Goal: Contribute content

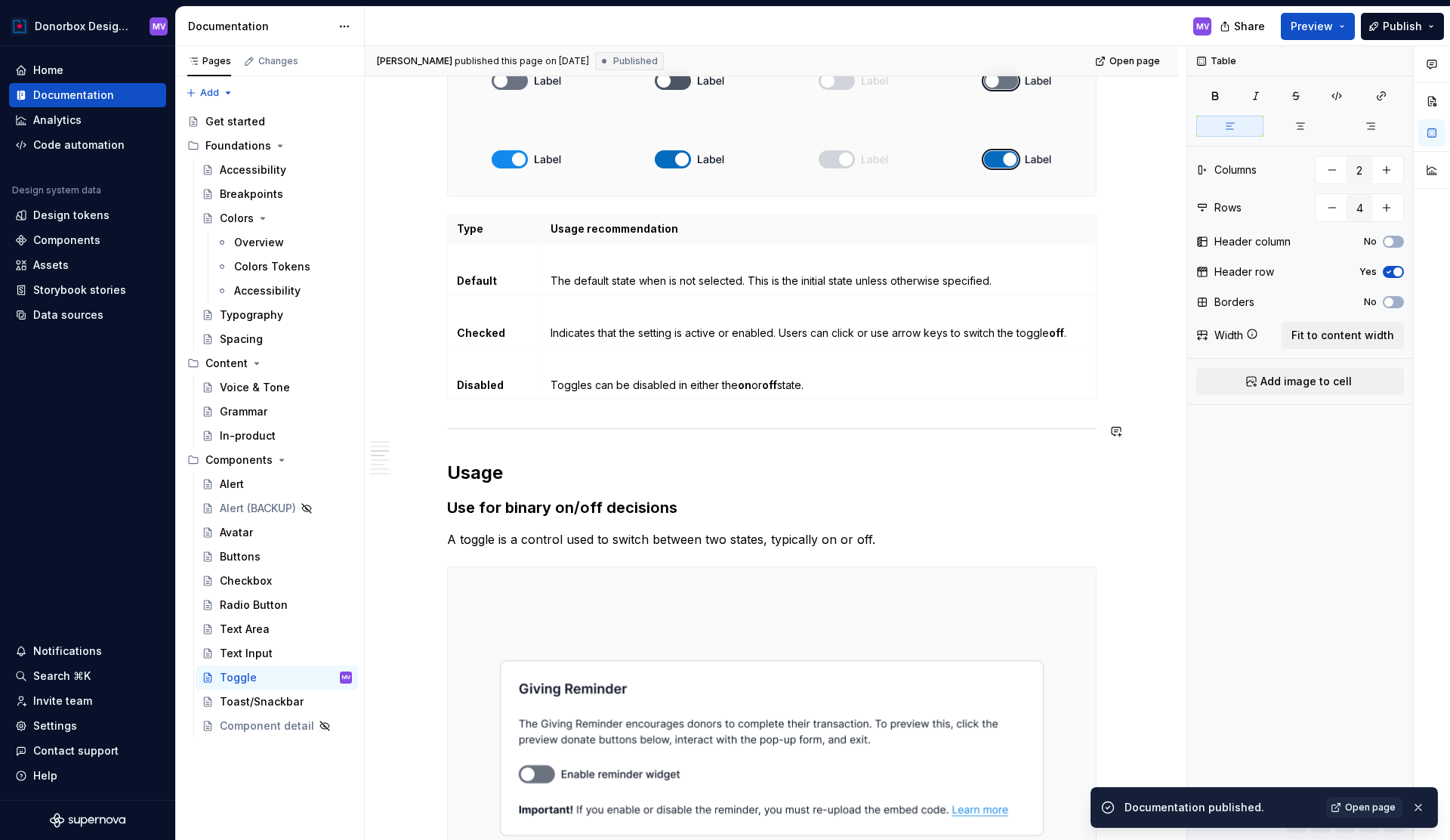
scroll to position [1056, 0]
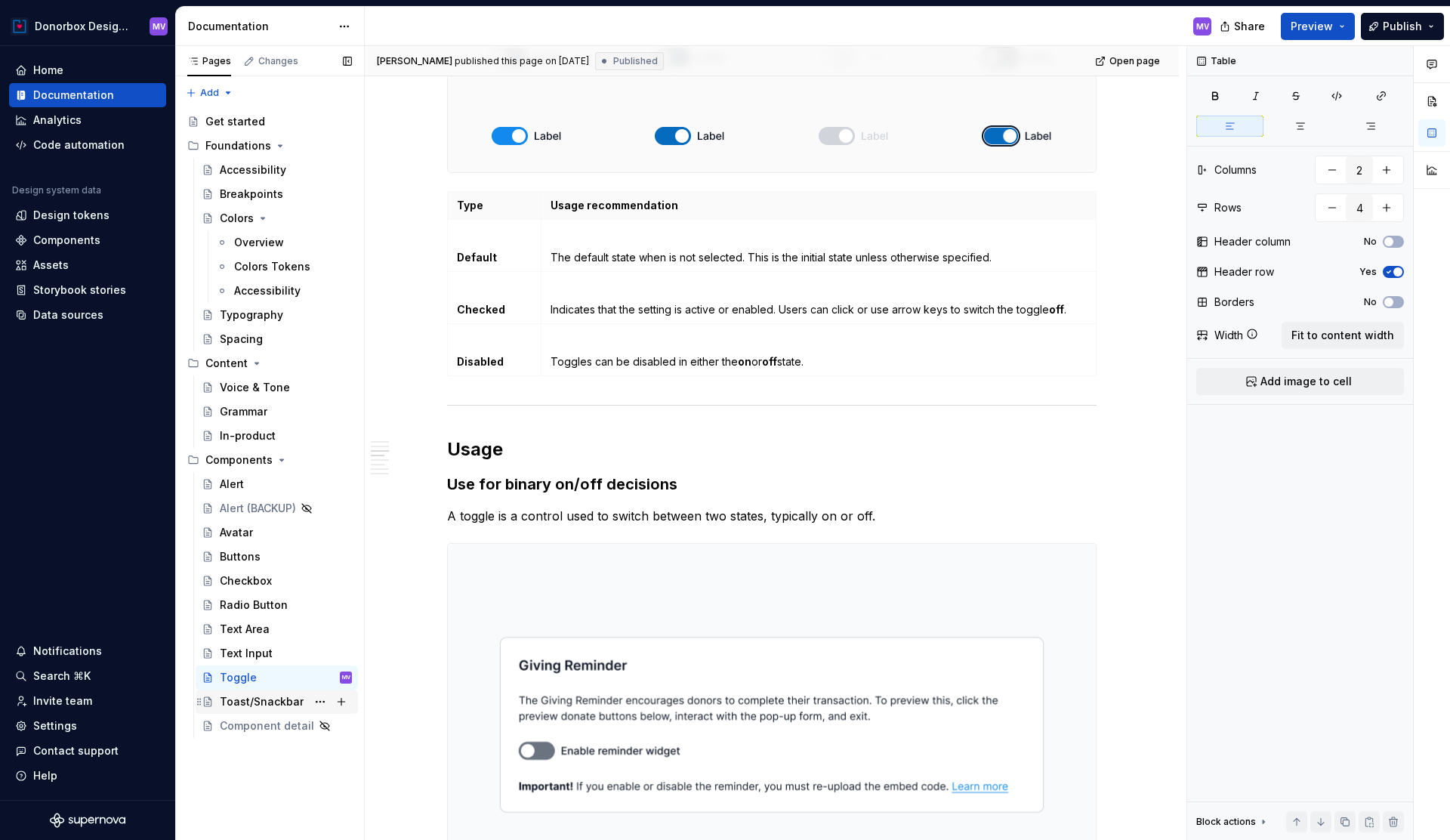
click at [263, 698] on div "Toast/Snackbar" at bounding box center [261, 702] width 84 height 15
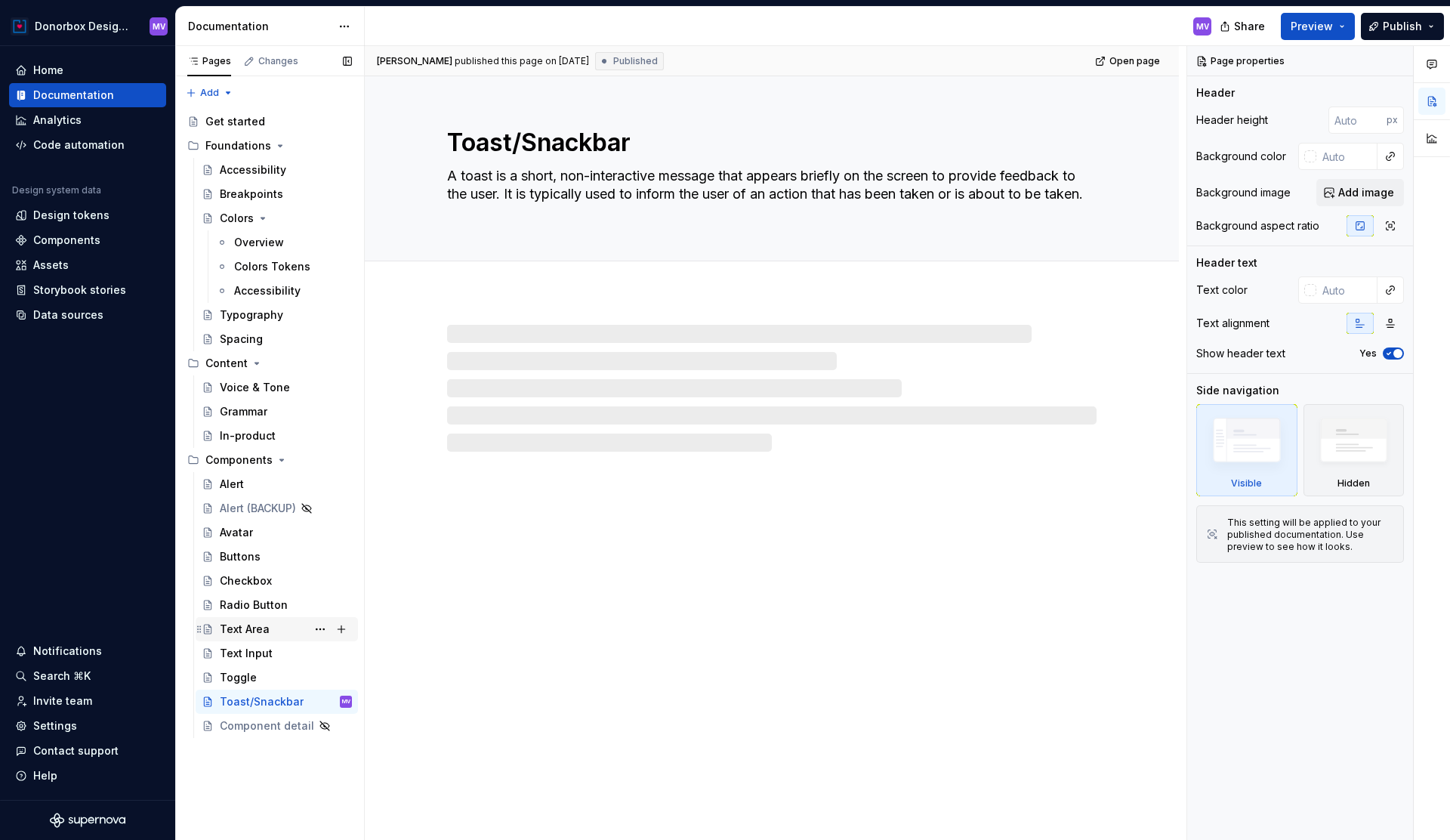
click at [257, 628] on div "Text Area" at bounding box center [244, 629] width 50 height 15
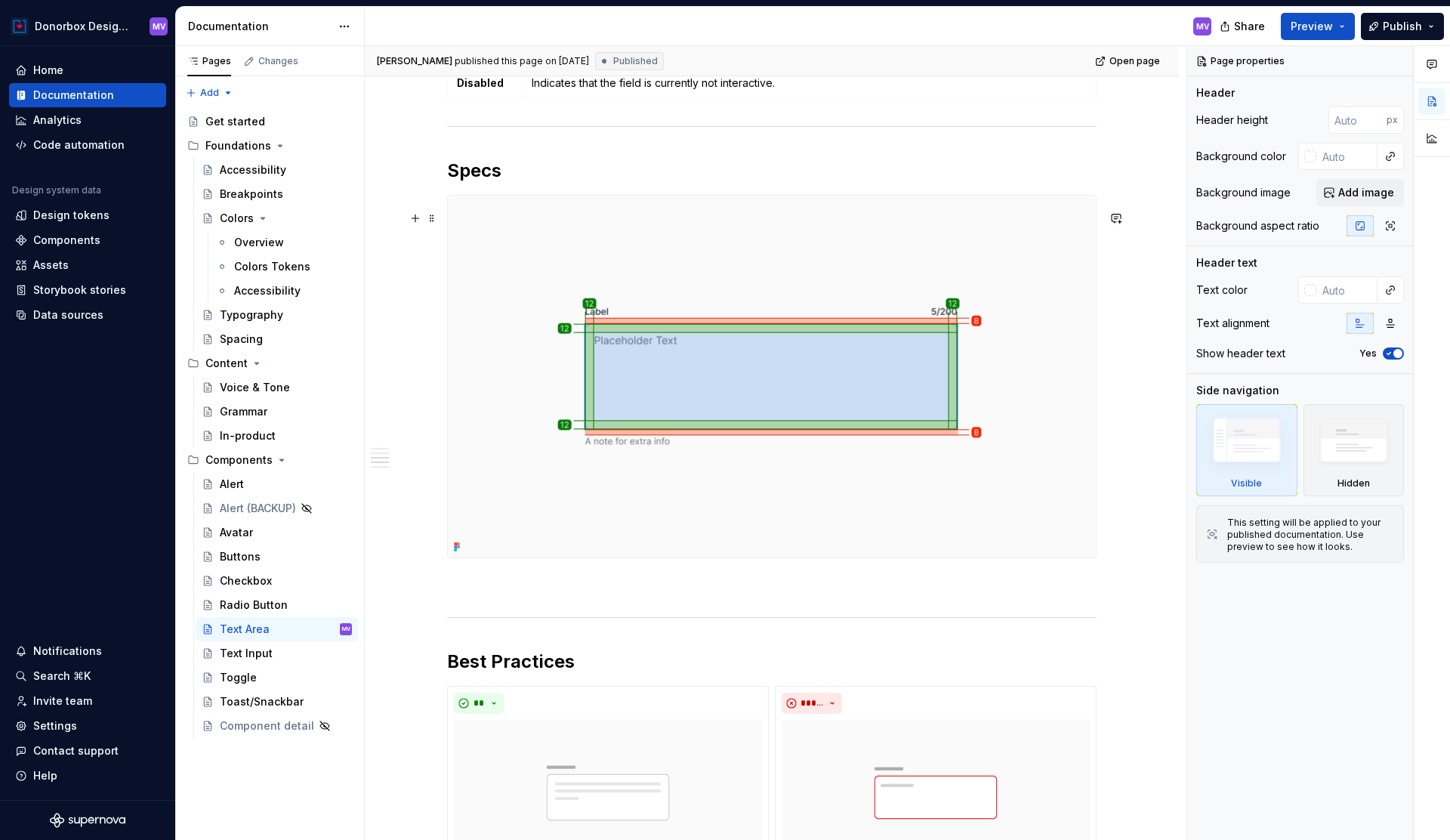
scroll to position [2014, 0]
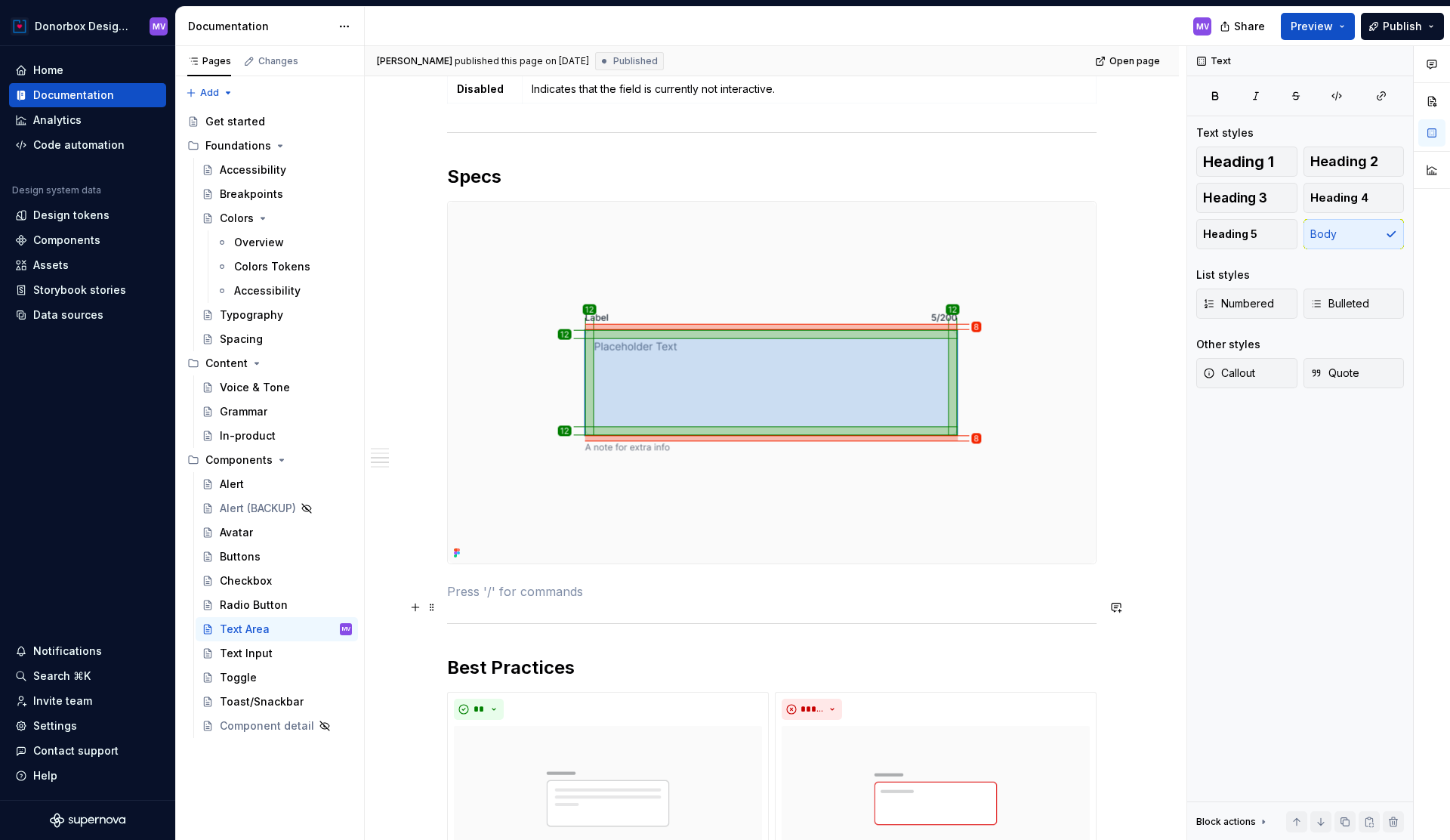
type textarea "*"
click at [457, 601] on p at bounding box center [772, 591] width 650 height 18
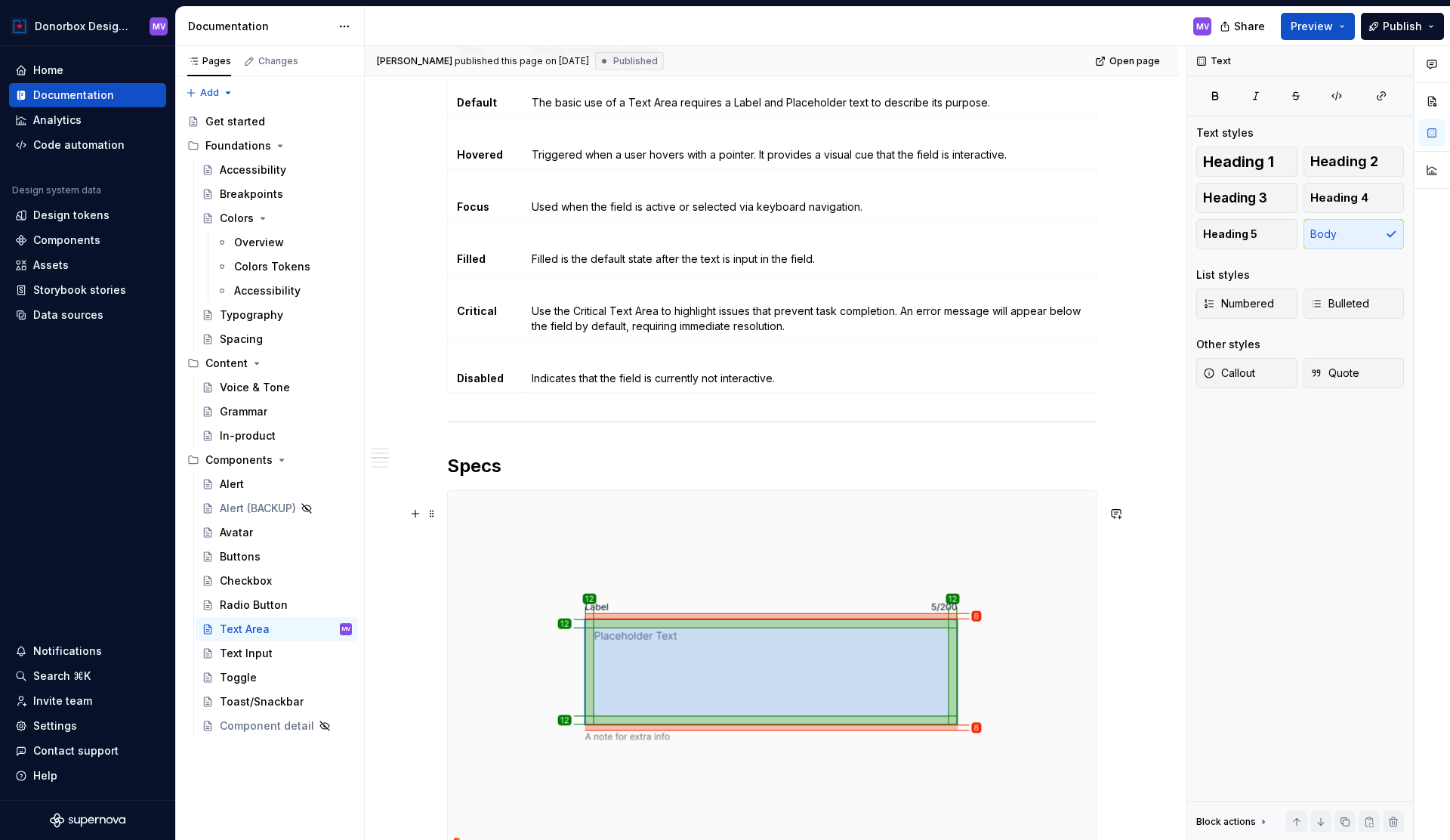
scroll to position [1697, 0]
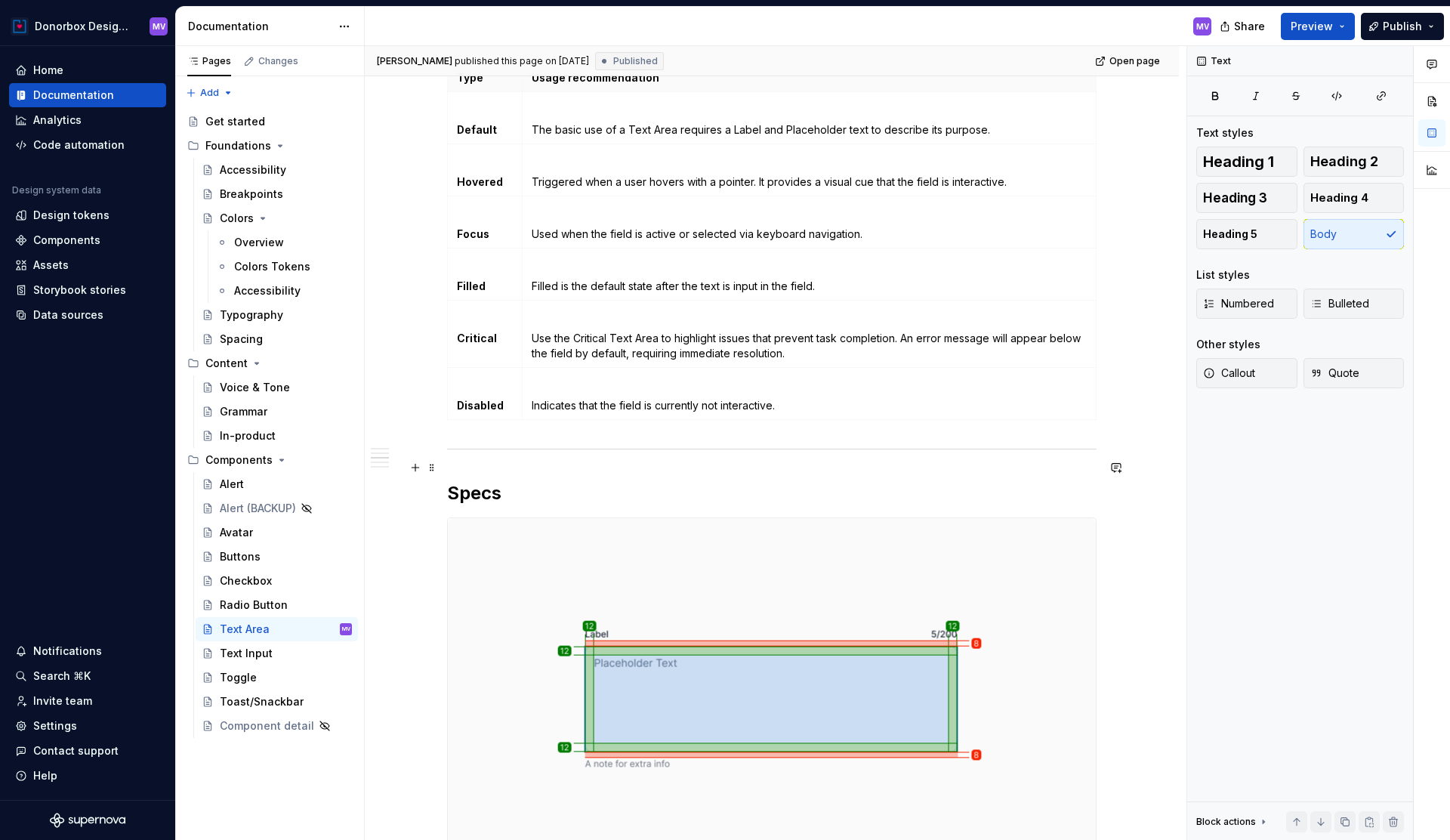
click at [450, 464] on div "**********" at bounding box center [771, 196] width 814 height 3271
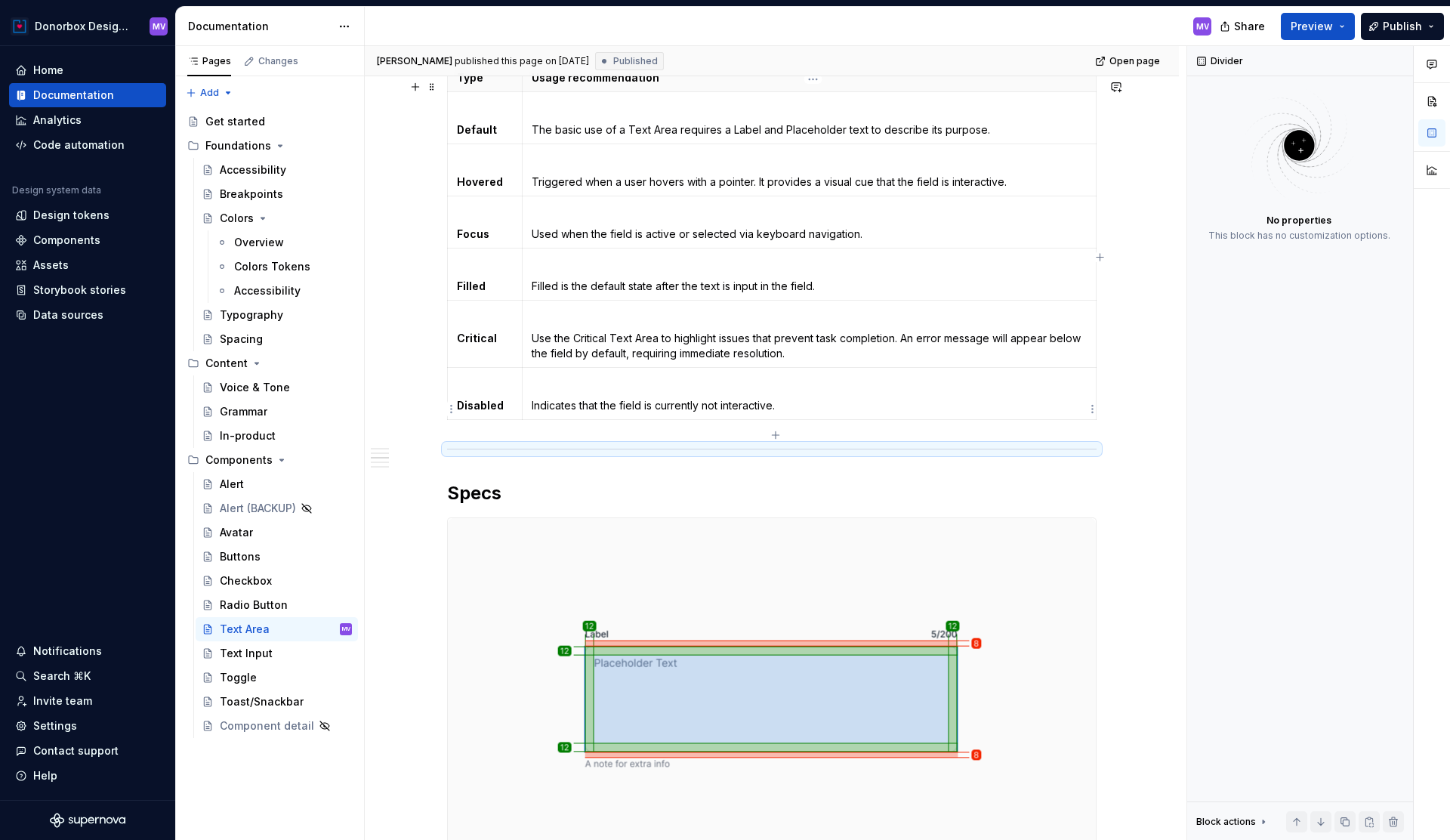
click at [815, 413] on p "Indicates that the field is currently not interactive." at bounding box center [810, 405] width 555 height 15
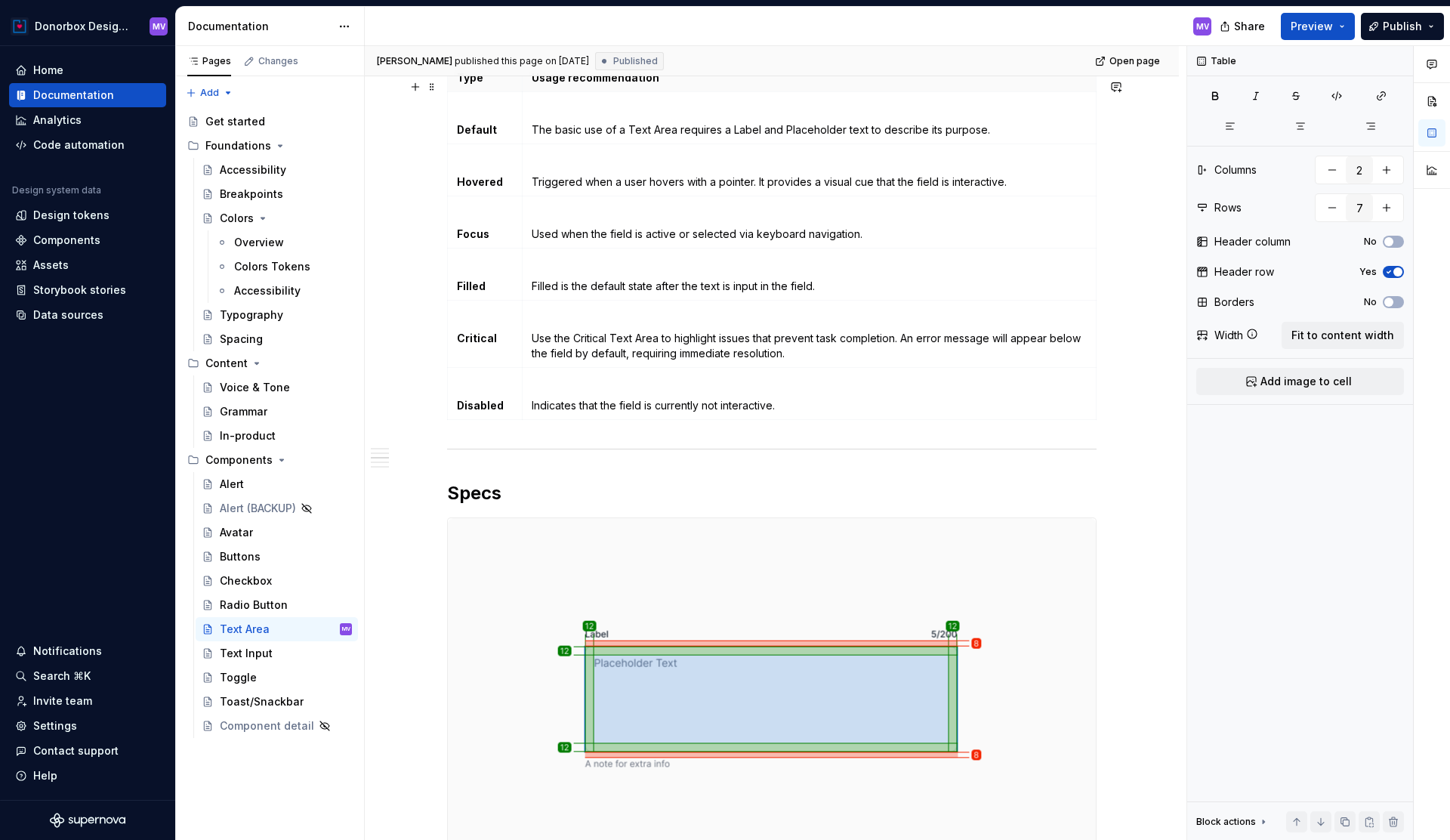
click at [1114, 389] on div "**********" at bounding box center [771, 196] width 814 height 3271
click at [451, 482] on div "**********" at bounding box center [772, 79] width 650 height 2965
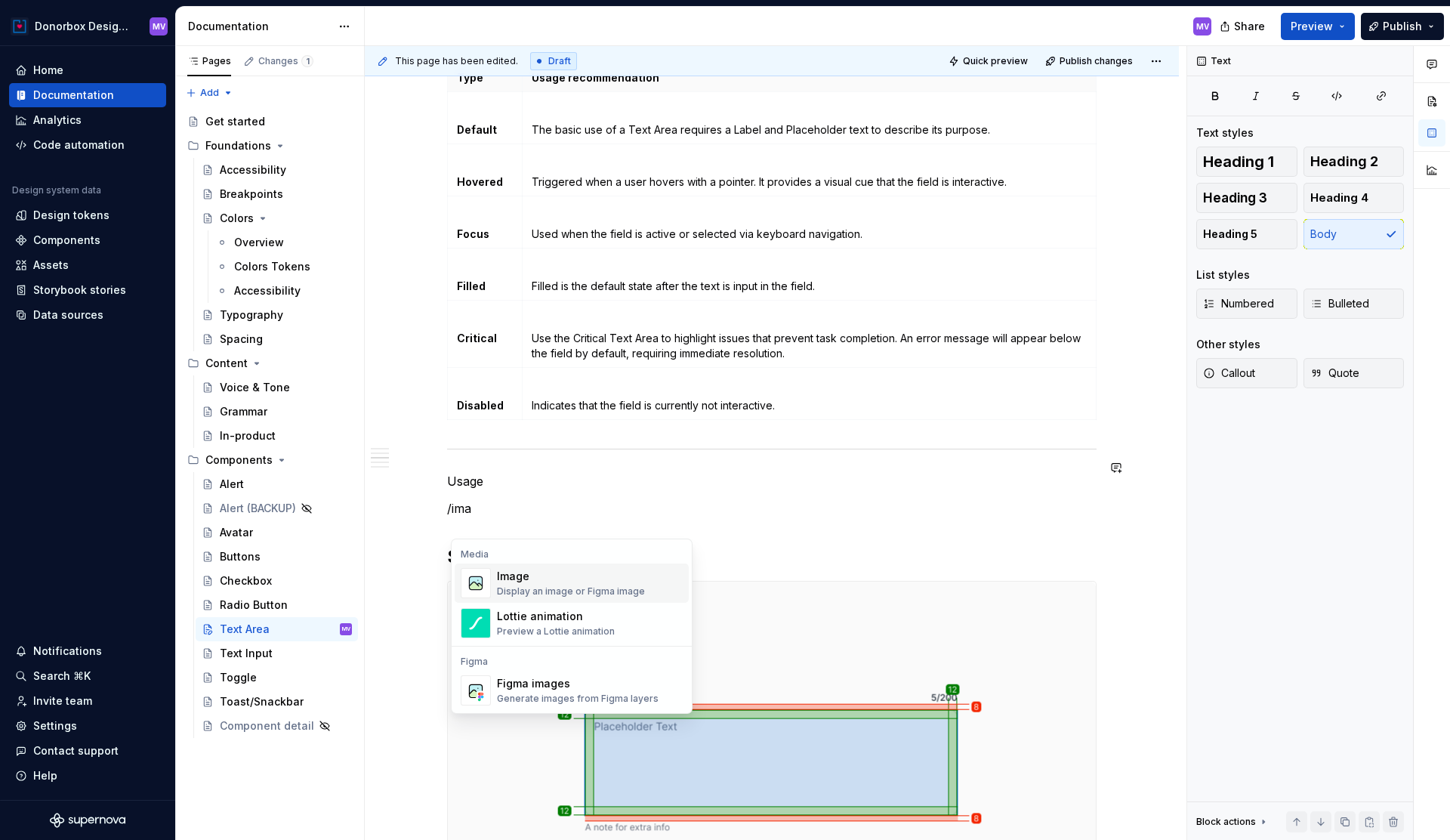
click at [543, 593] on div "Display an image or Figma image" at bounding box center [571, 591] width 148 height 12
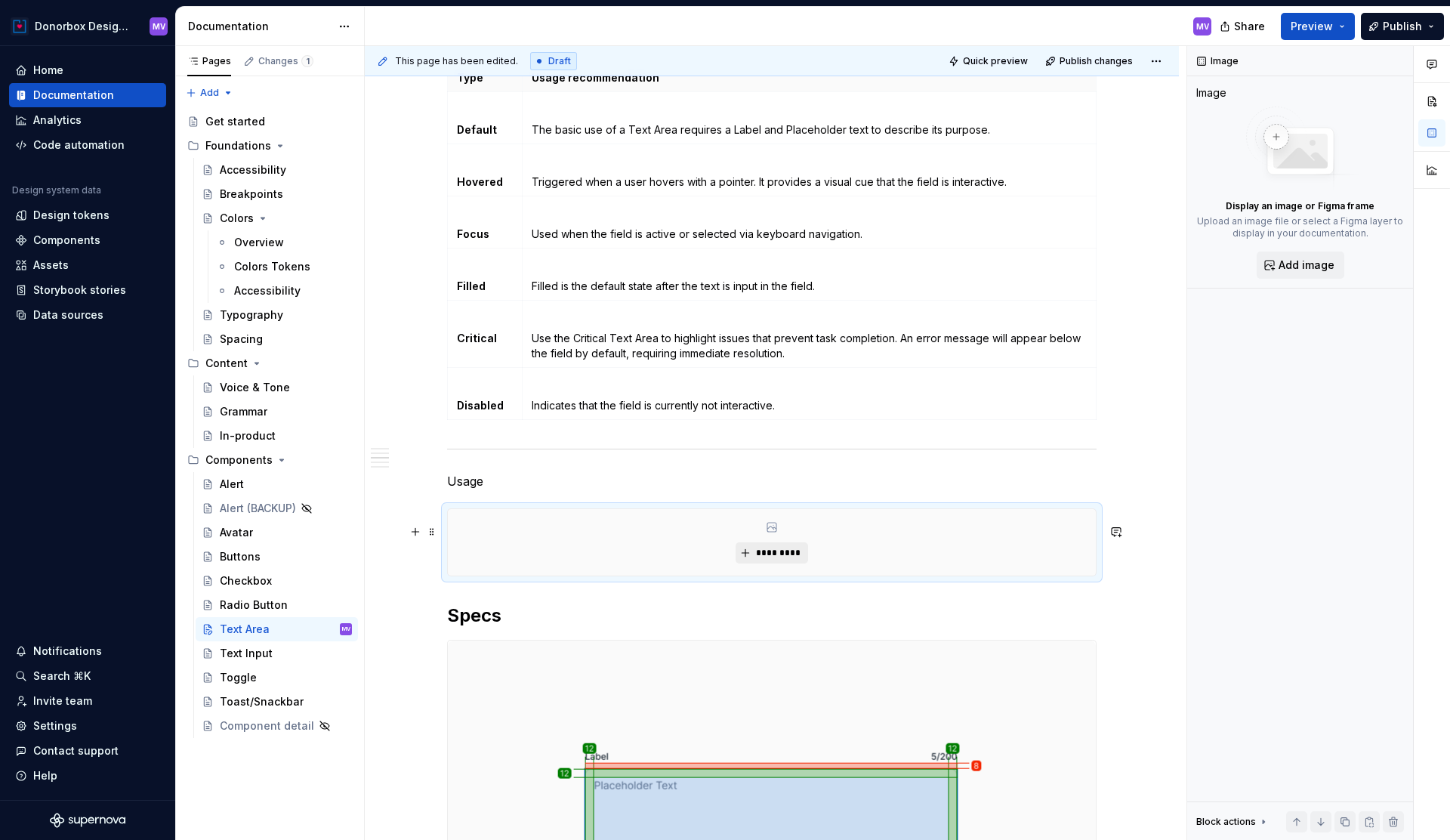
click at [768, 559] on span "*********" at bounding box center [778, 553] width 46 height 12
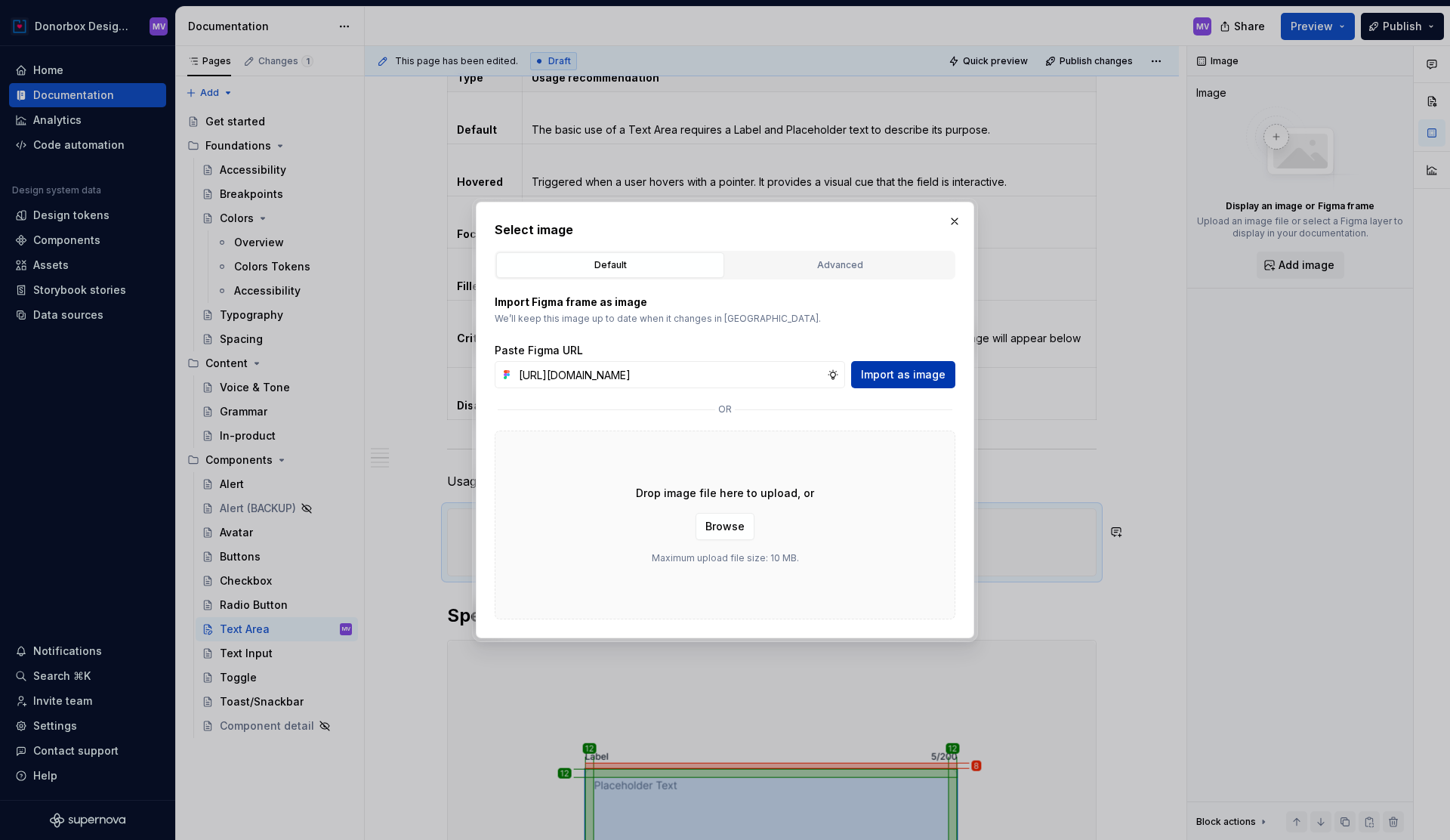
click at [901, 369] on span "Import as image" at bounding box center [903, 374] width 85 height 15
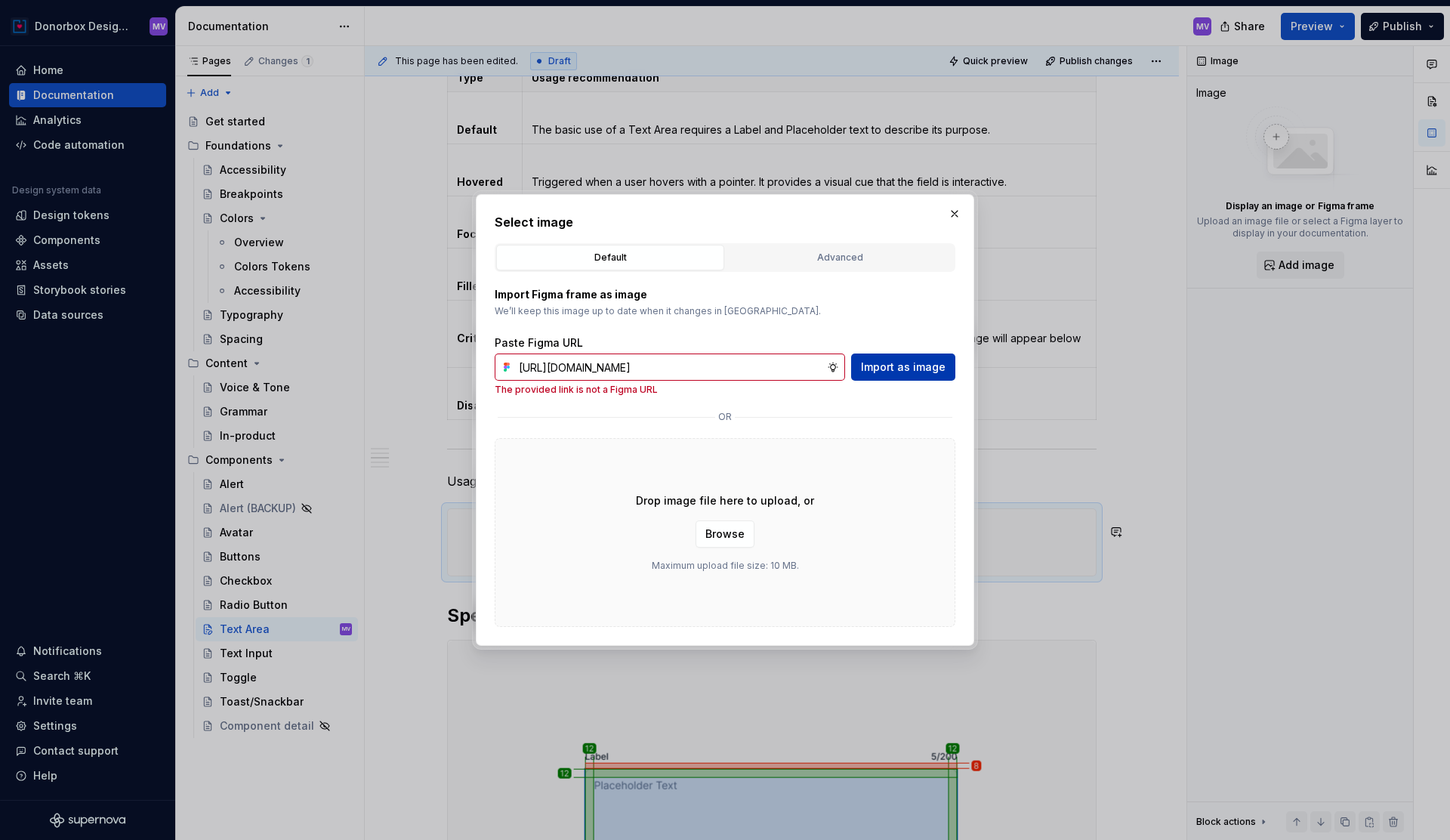
scroll to position [0, 0]
click at [585, 360] on input "[URL][DOMAIN_NAME]" at bounding box center [669, 367] width 314 height 27
paste input "[DOMAIN_NAME][URL]"
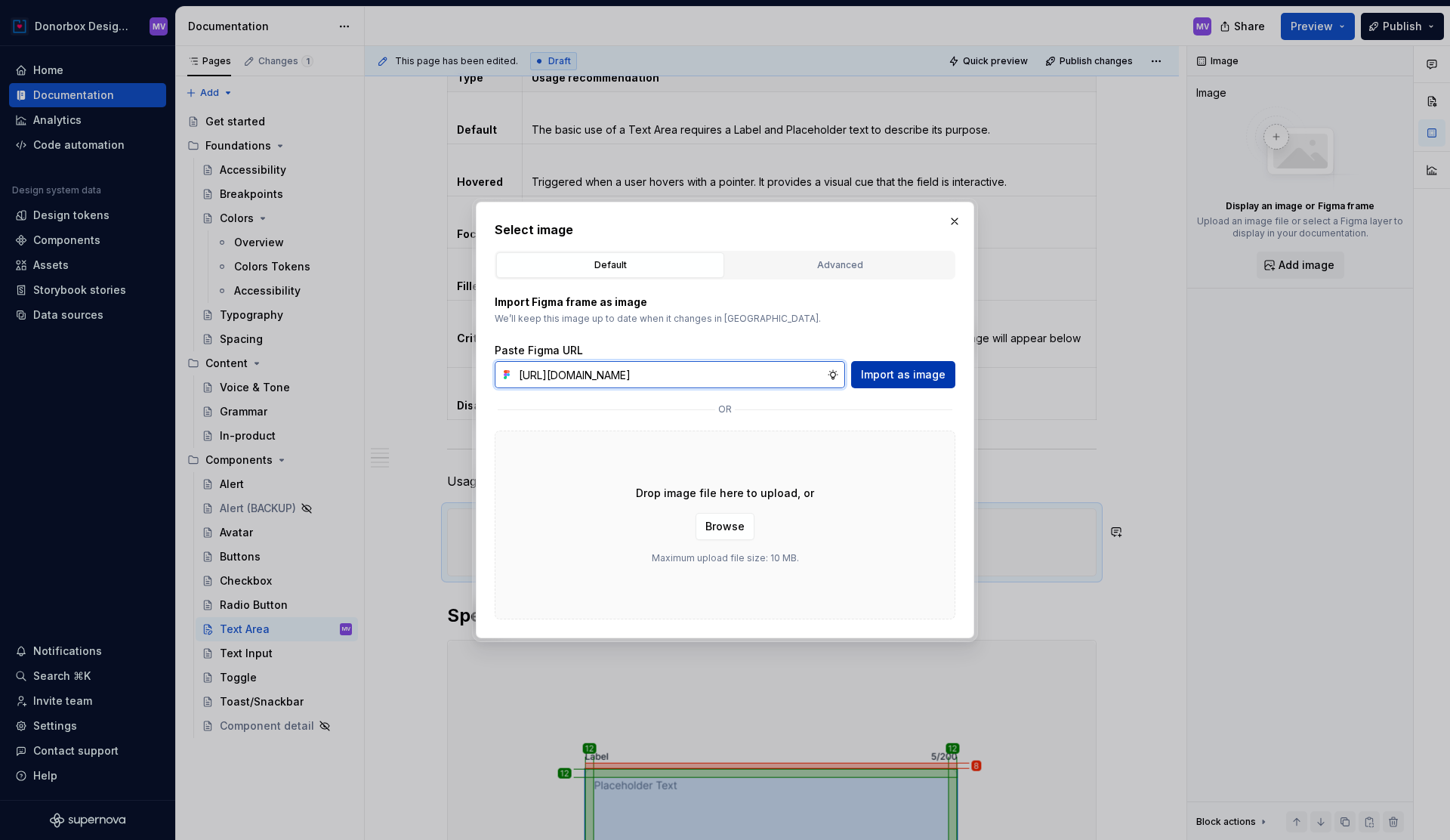
type input "[URL][DOMAIN_NAME]"
click at [902, 375] on span "Import as image" at bounding box center [903, 374] width 85 height 15
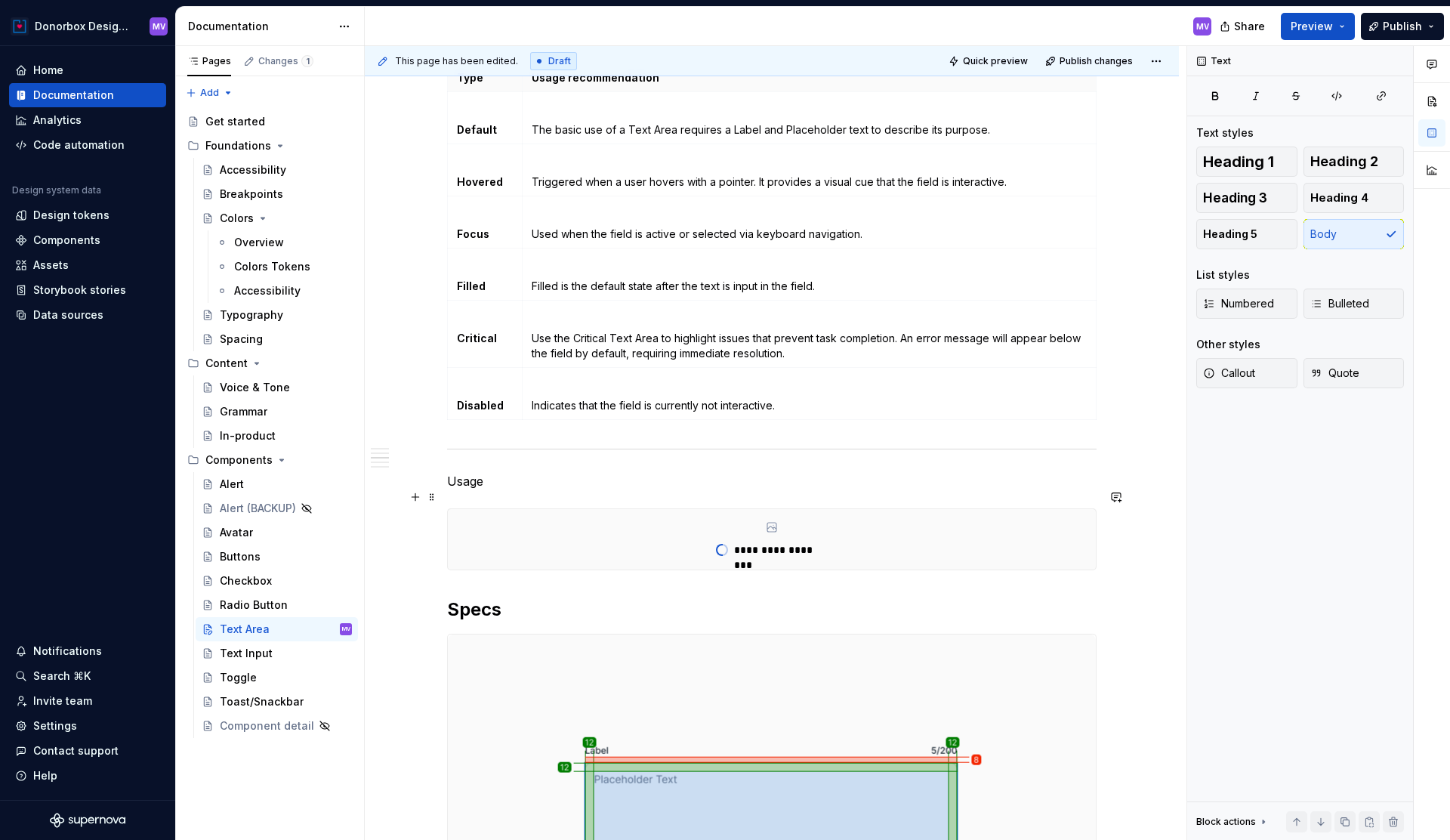
click at [474, 490] on p "Usage" at bounding box center [772, 481] width 650 height 18
click at [1266, 191] on span "Heading 3" at bounding box center [1235, 198] width 64 height 15
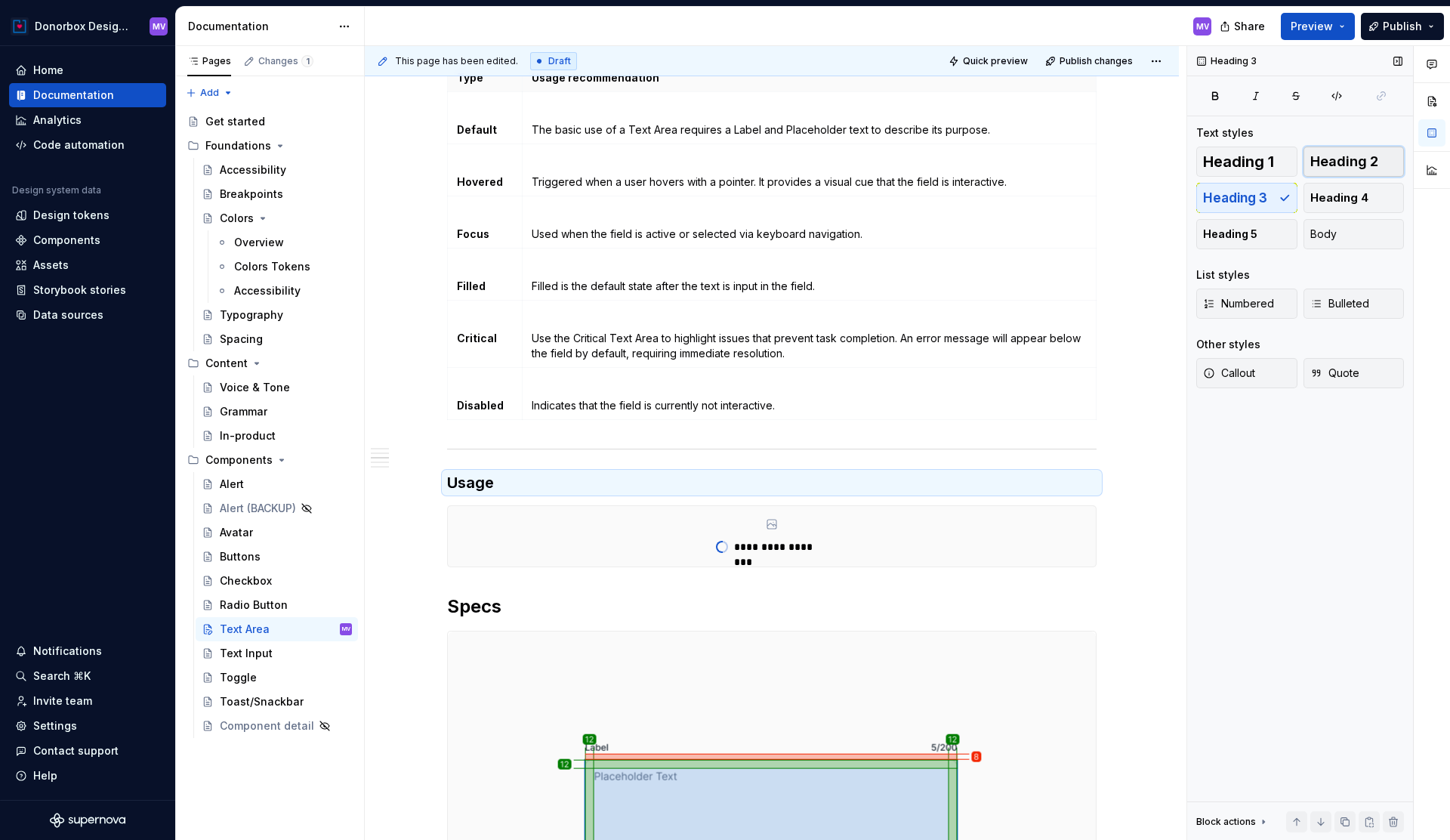
click at [1368, 158] on span "Heading 2" at bounding box center [1344, 162] width 68 height 15
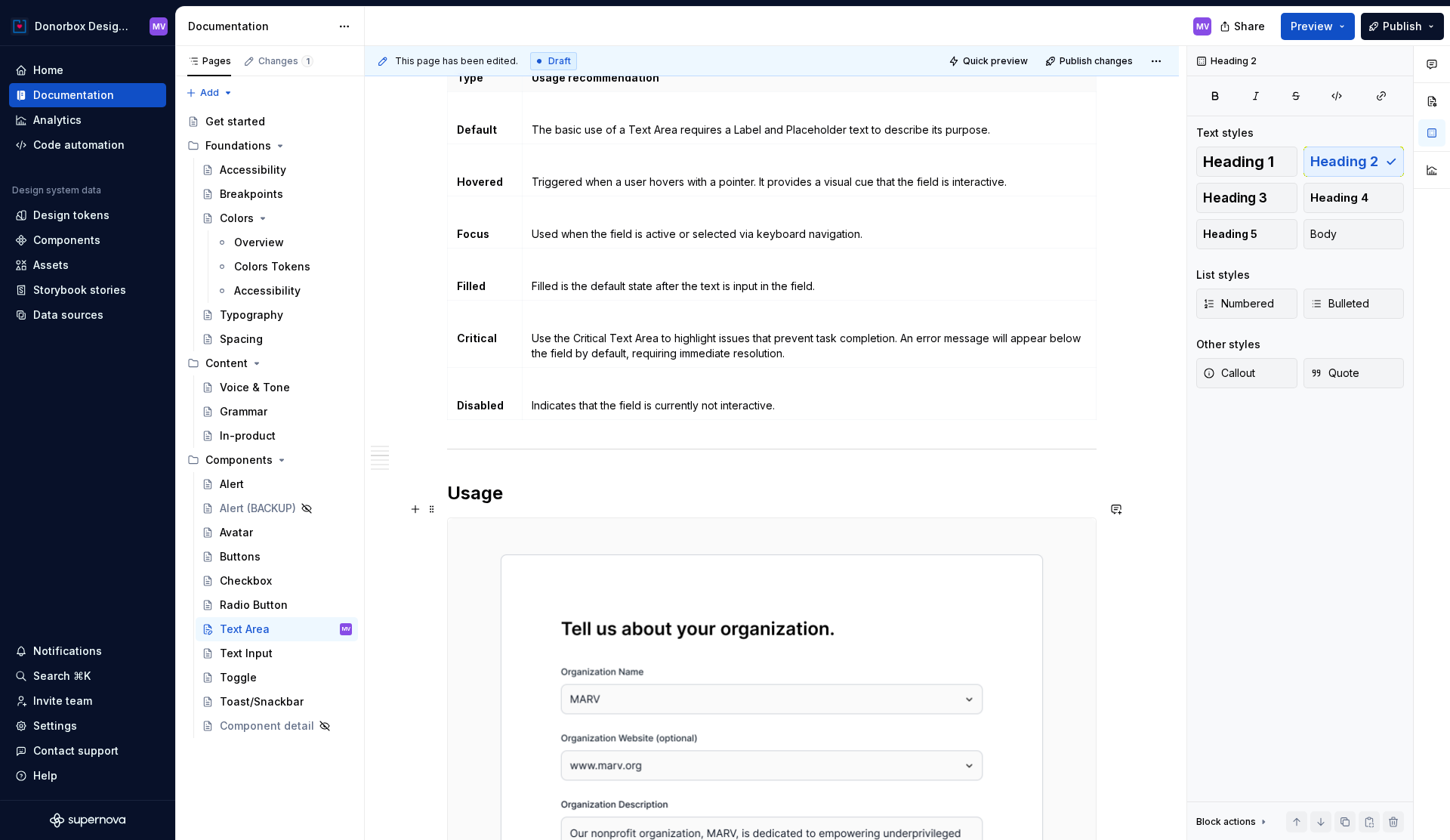
click at [551, 505] on h2 "Usage" at bounding box center [772, 493] width 650 height 24
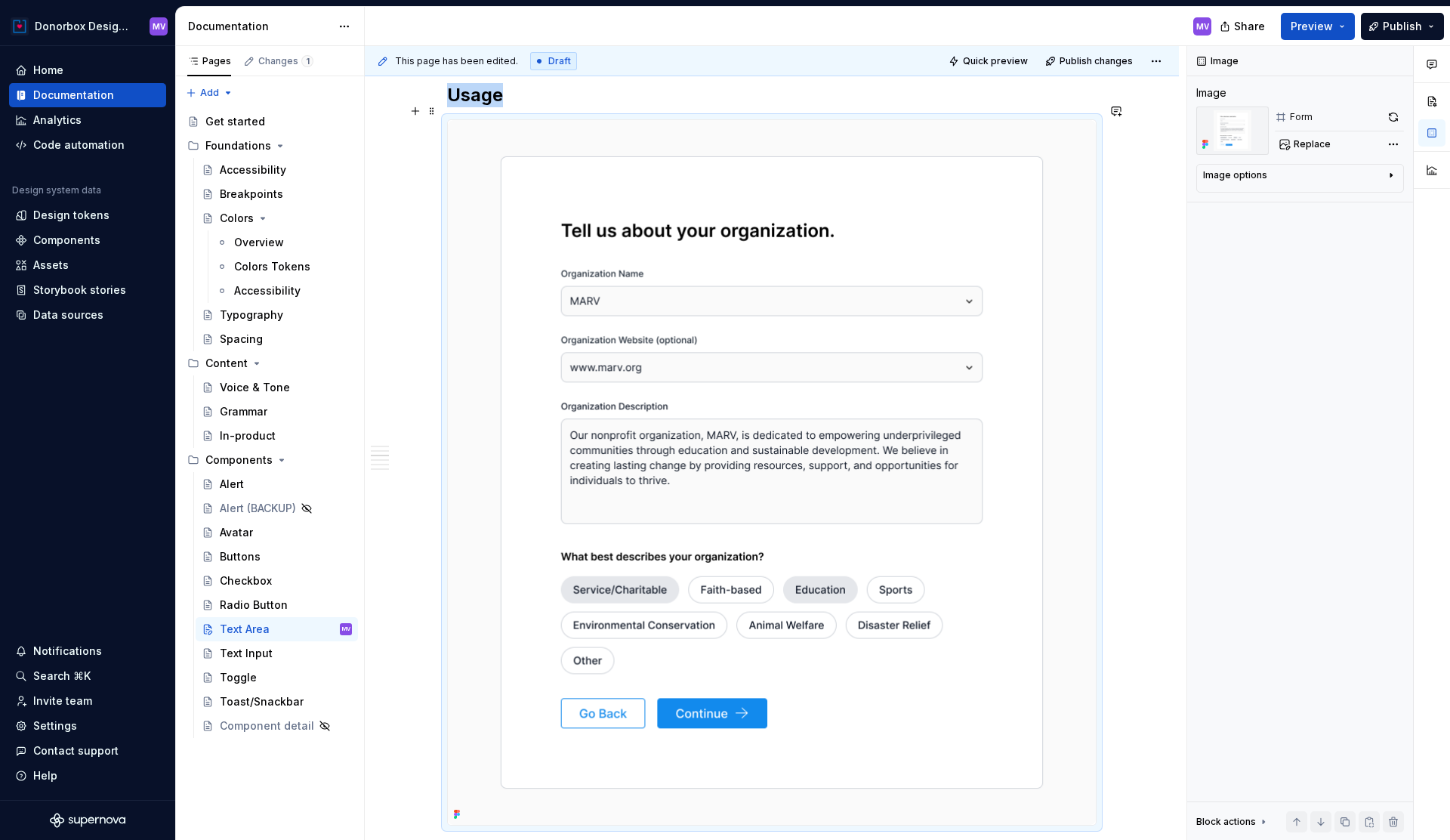
click at [517, 107] on h2 "Usage" at bounding box center [772, 94] width 650 height 24
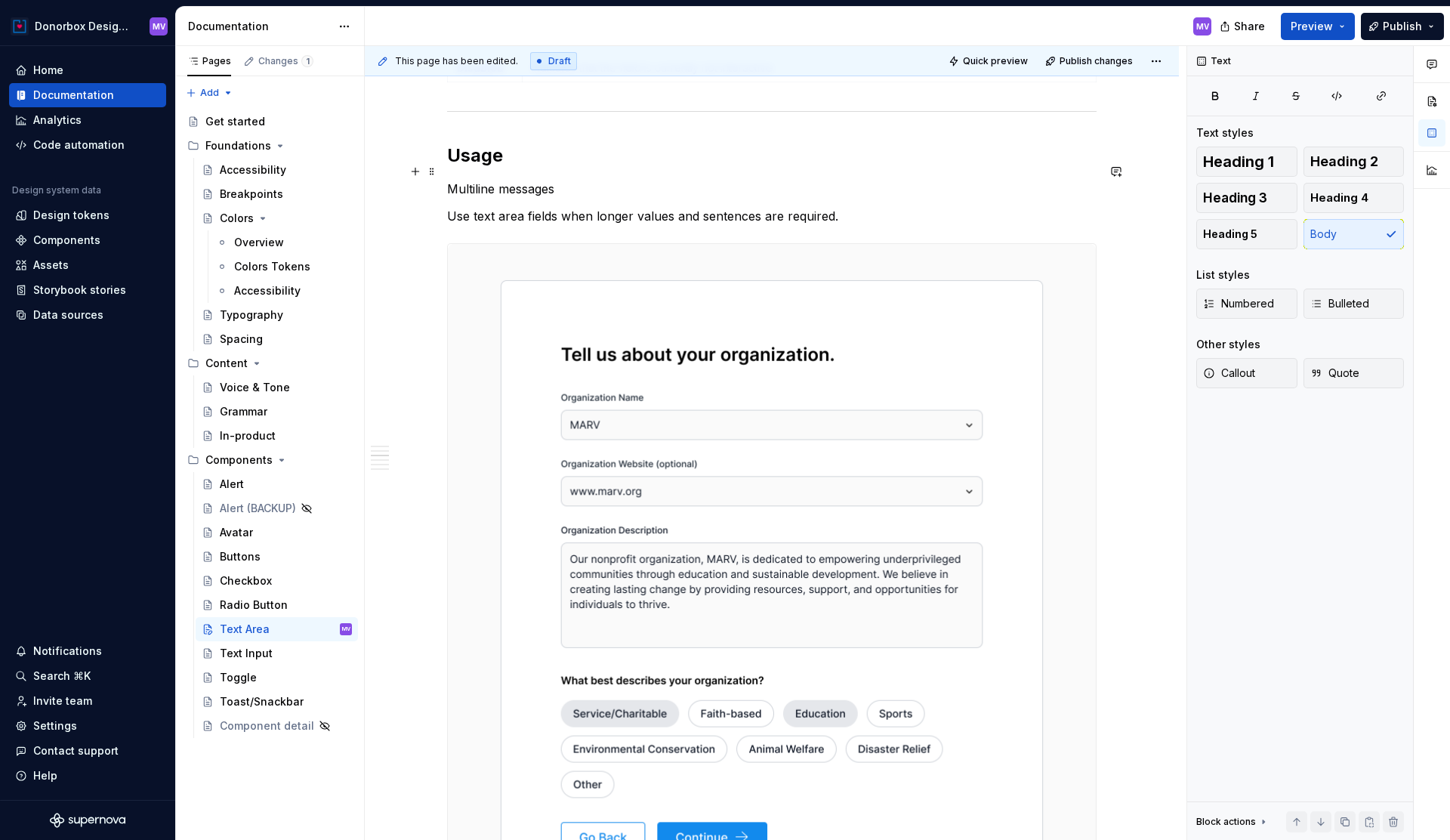
scroll to position [2009, 0]
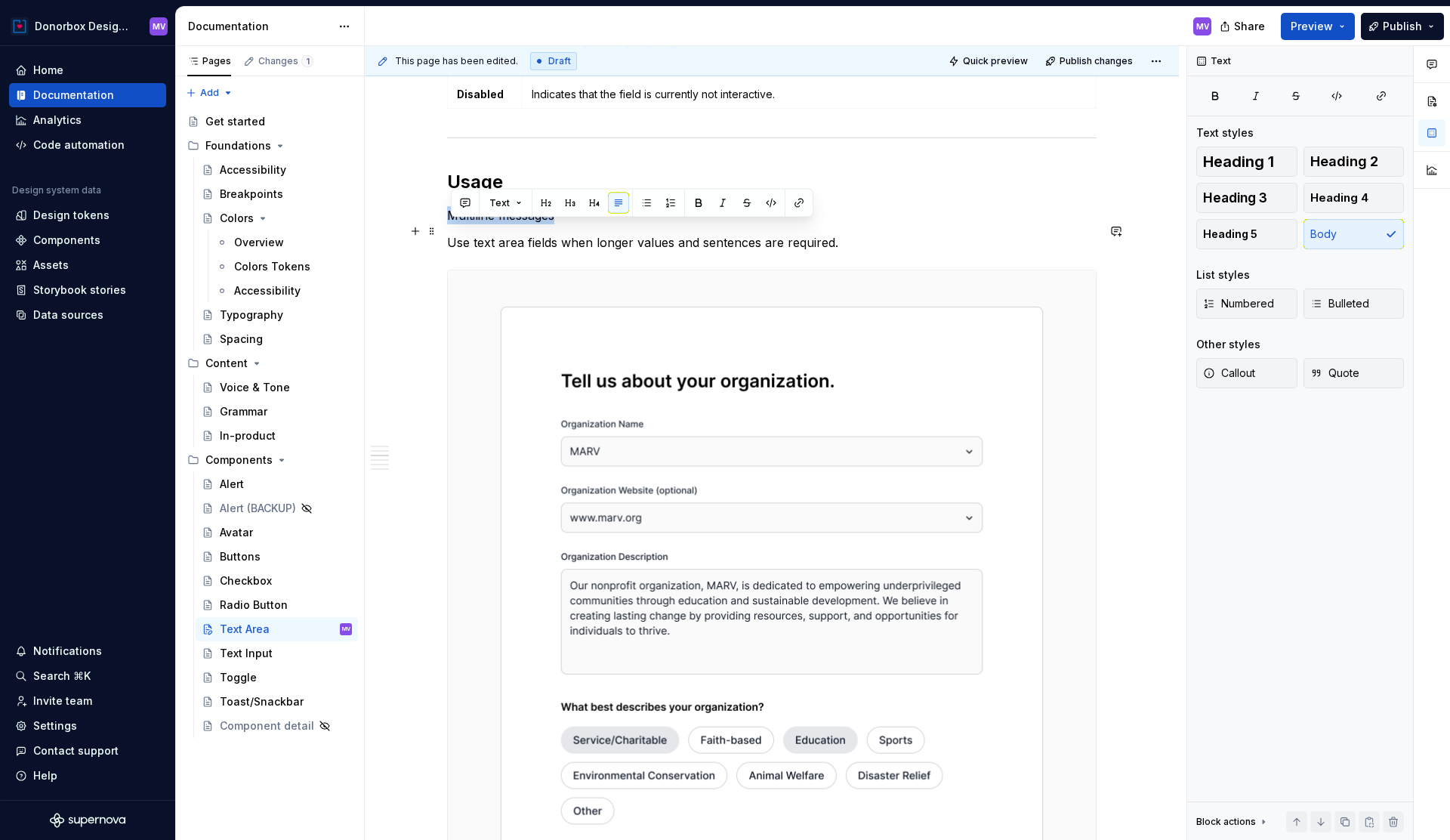
drag, startPoint x: 453, startPoint y: 229, endPoint x: 561, endPoint y: 229, distance: 108.0
click at [561, 224] on p "Multiline messages" at bounding box center [772, 215] width 650 height 18
click at [574, 204] on button "button" at bounding box center [570, 203] width 22 height 22
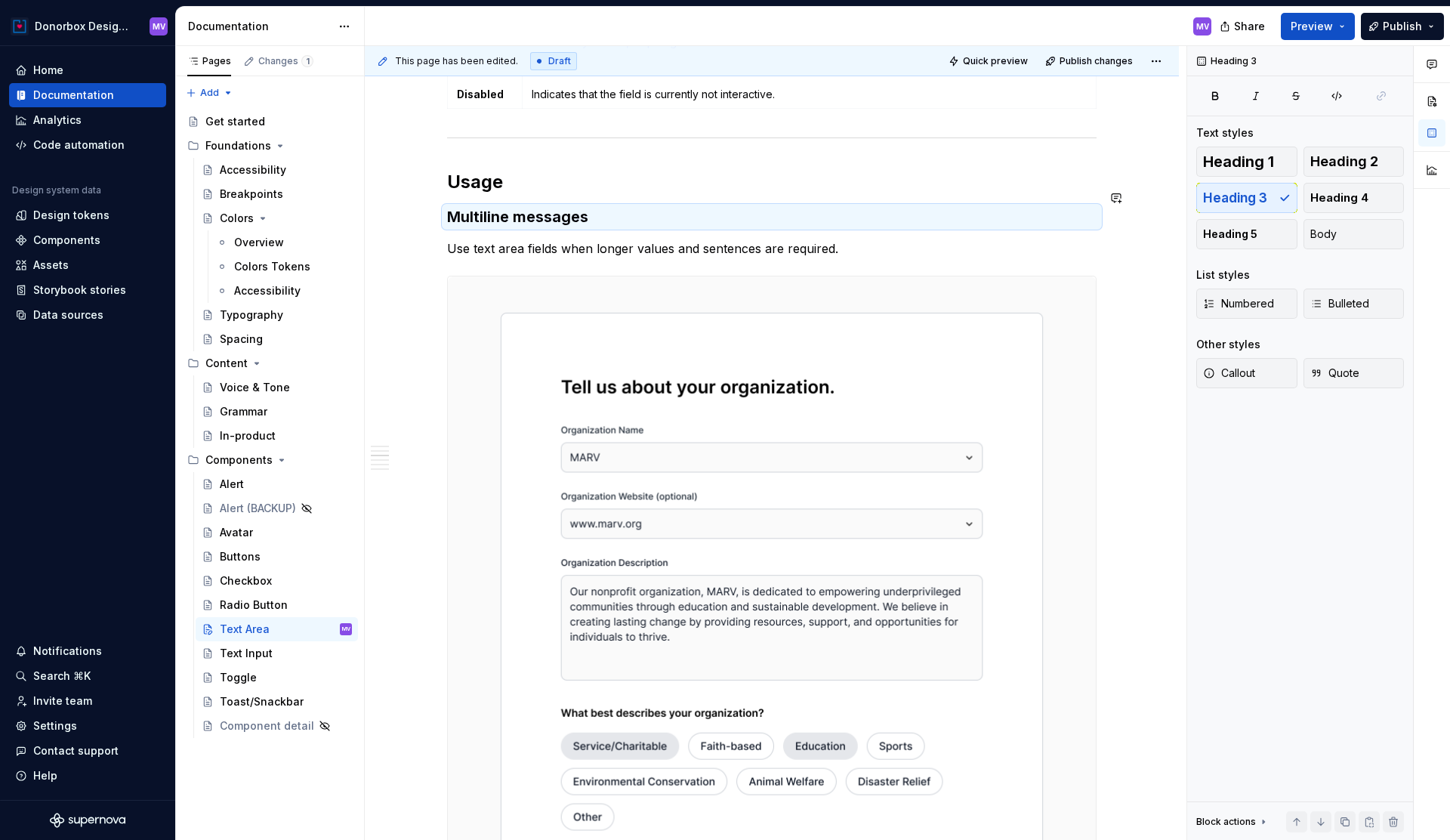
click at [576, 194] on h2 "Usage" at bounding box center [772, 181] width 650 height 24
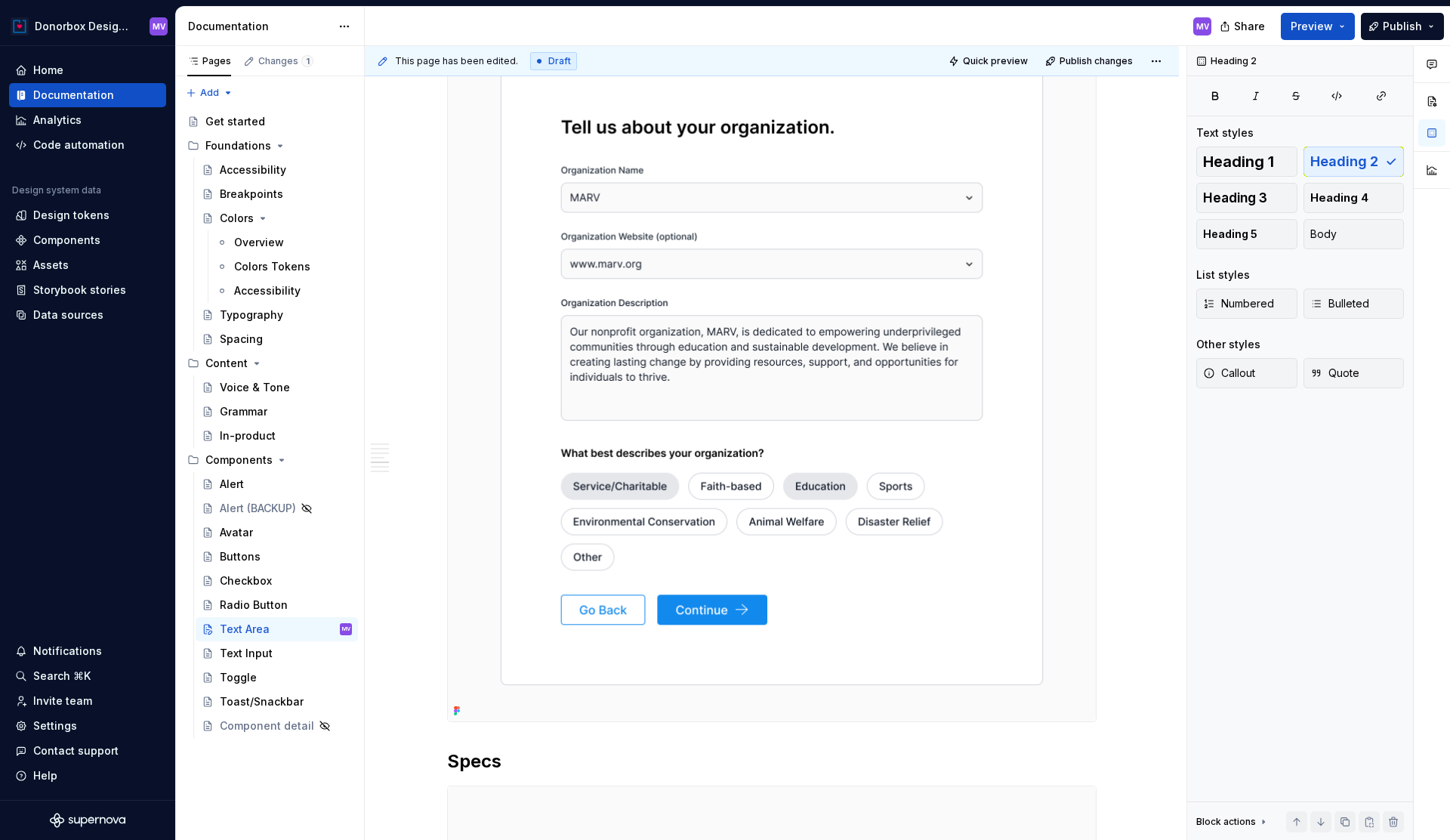
scroll to position [2296, 0]
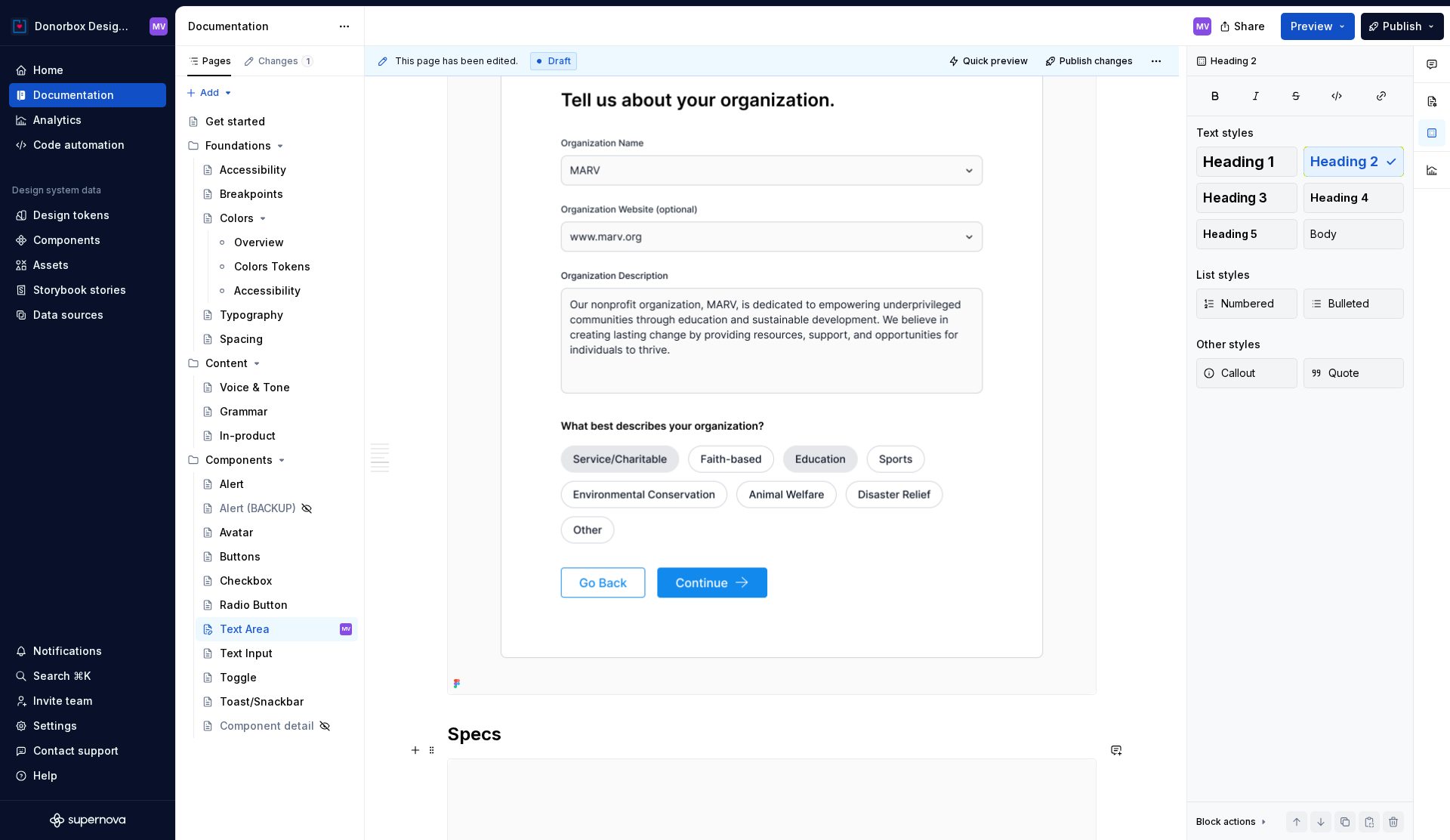
click at [455, 744] on strong "Specs" at bounding box center [475, 733] width 55 height 22
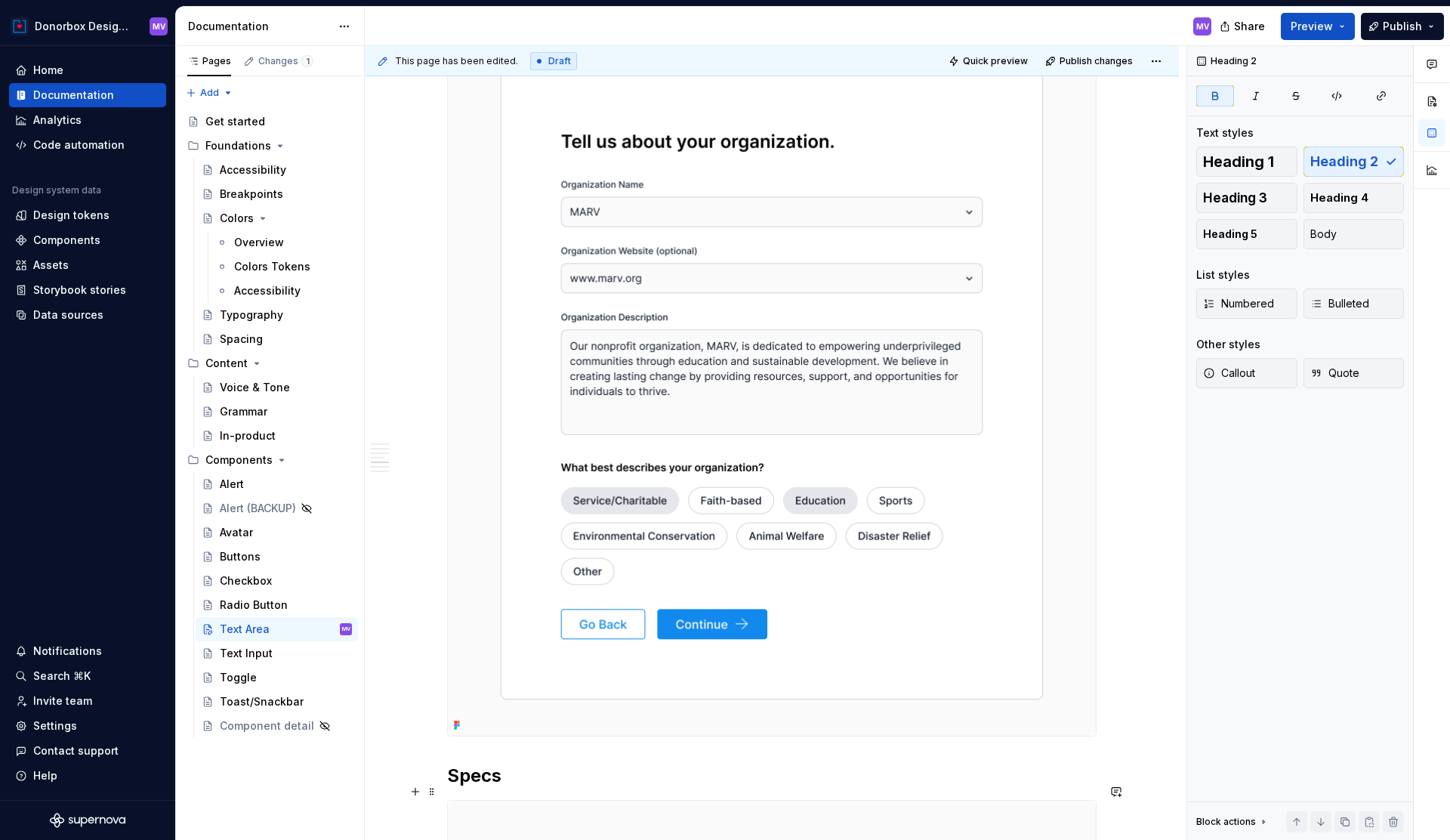
click at [457, 786] on strong "Specs" at bounding box center [475, 775] width 55 height 22
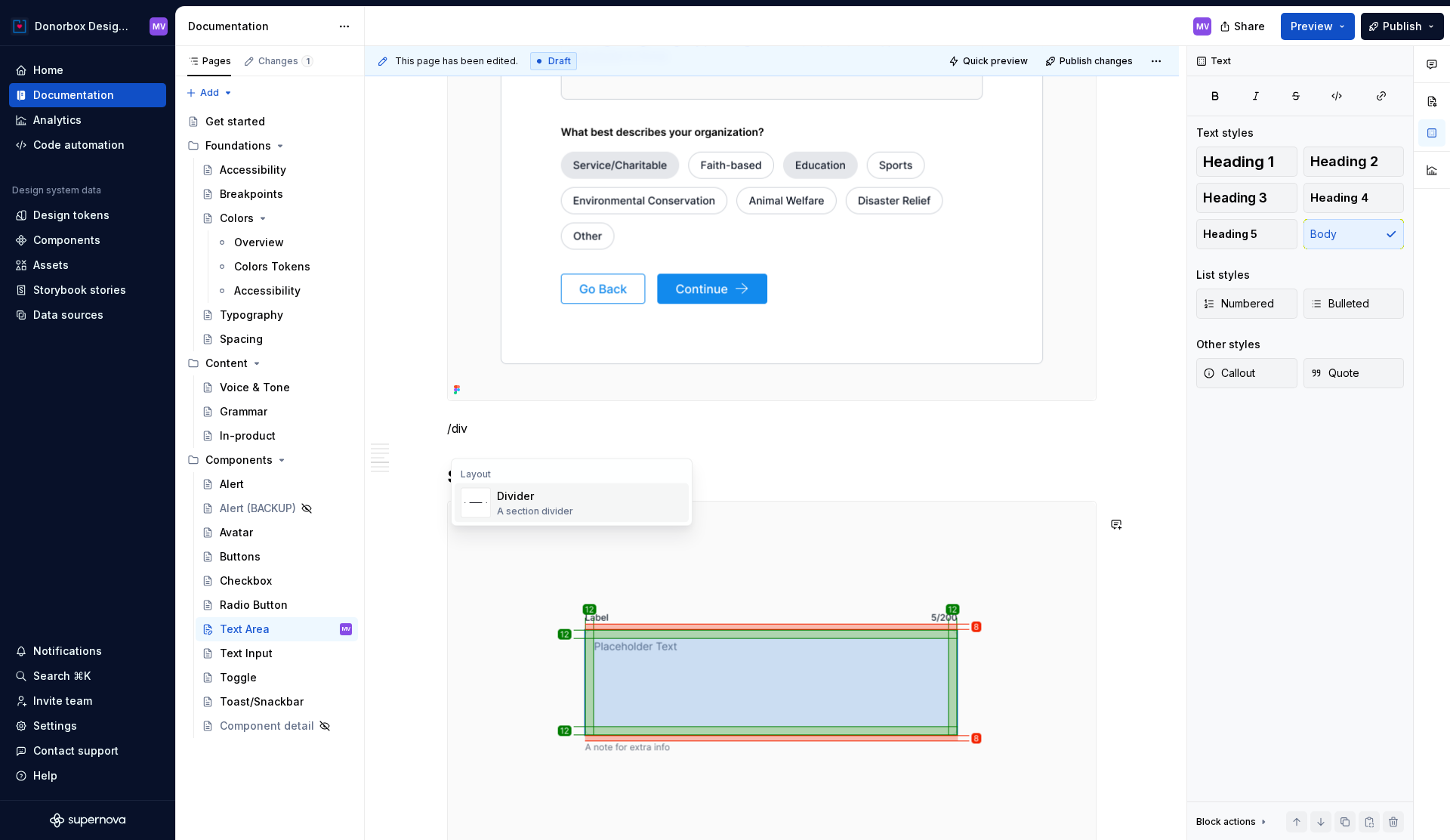
click at [534, 511] on div "A section divider" at bounding box center [535, 511] width 76 height 12
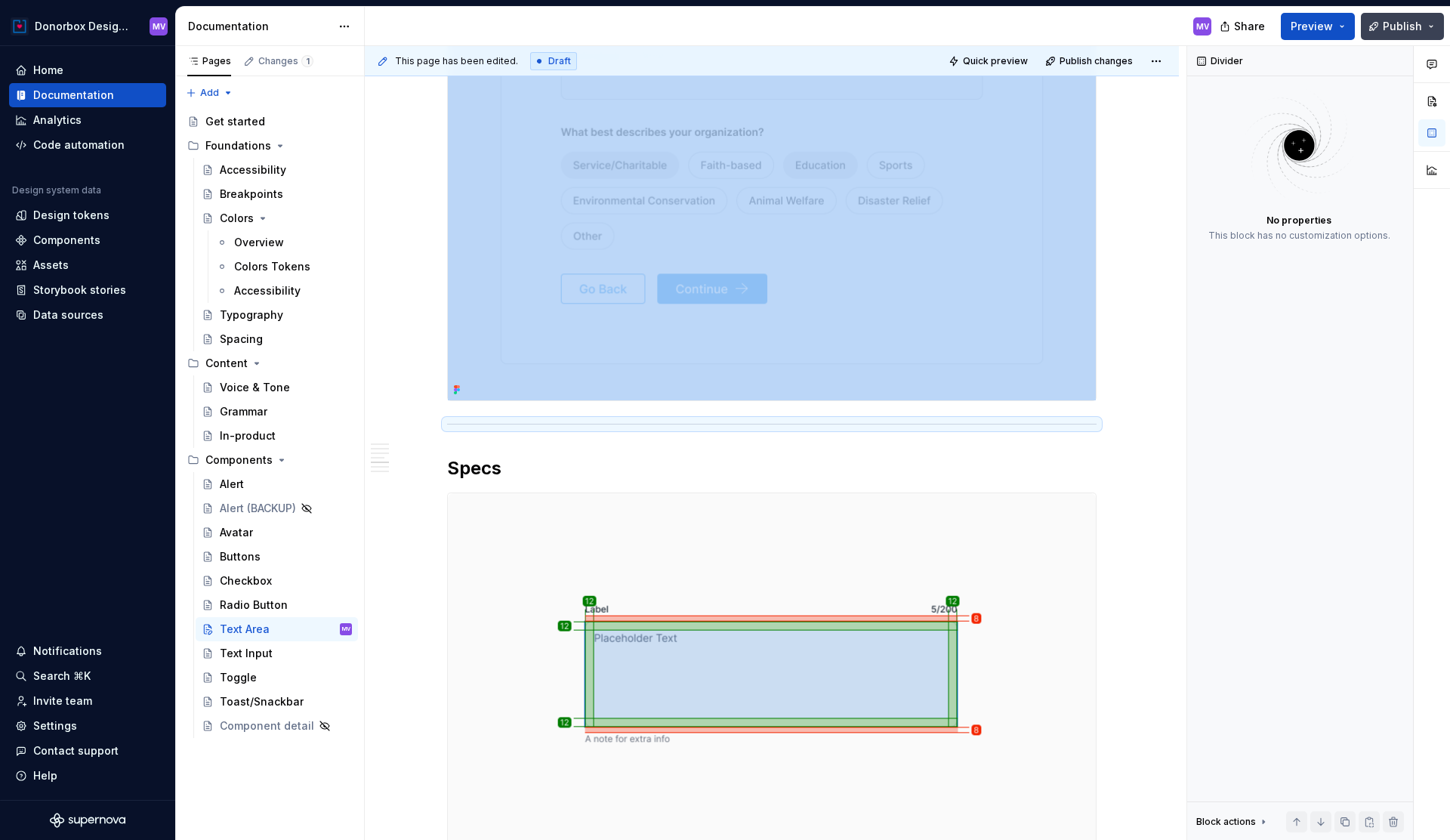
click at [1395, 21] on span "Publish" at bounding box center [1402, 27] width 39 height 15
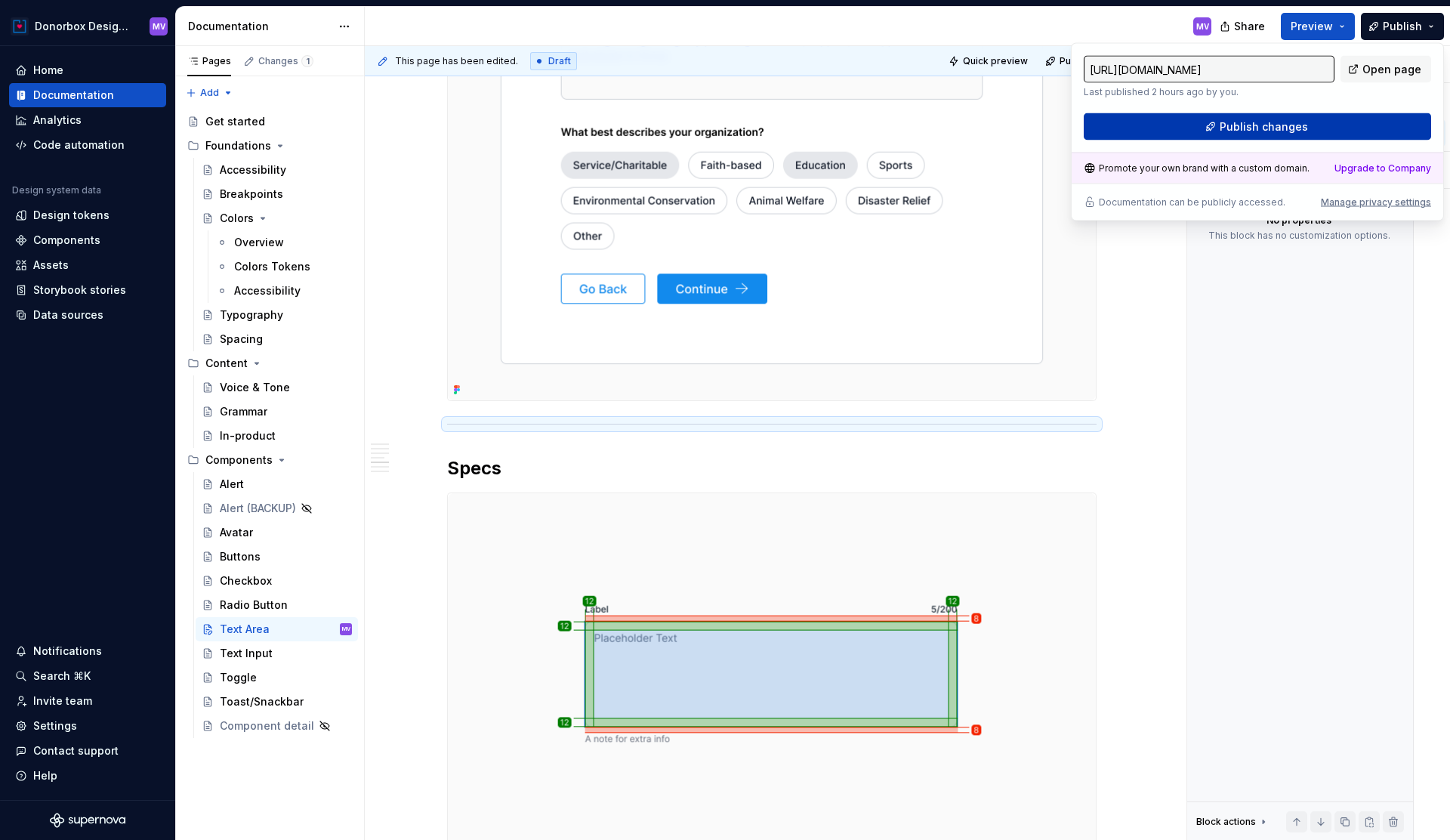
click at [1262, 135] on button "Publish changes" at bounding box center [1257, 127] width 347 height 27
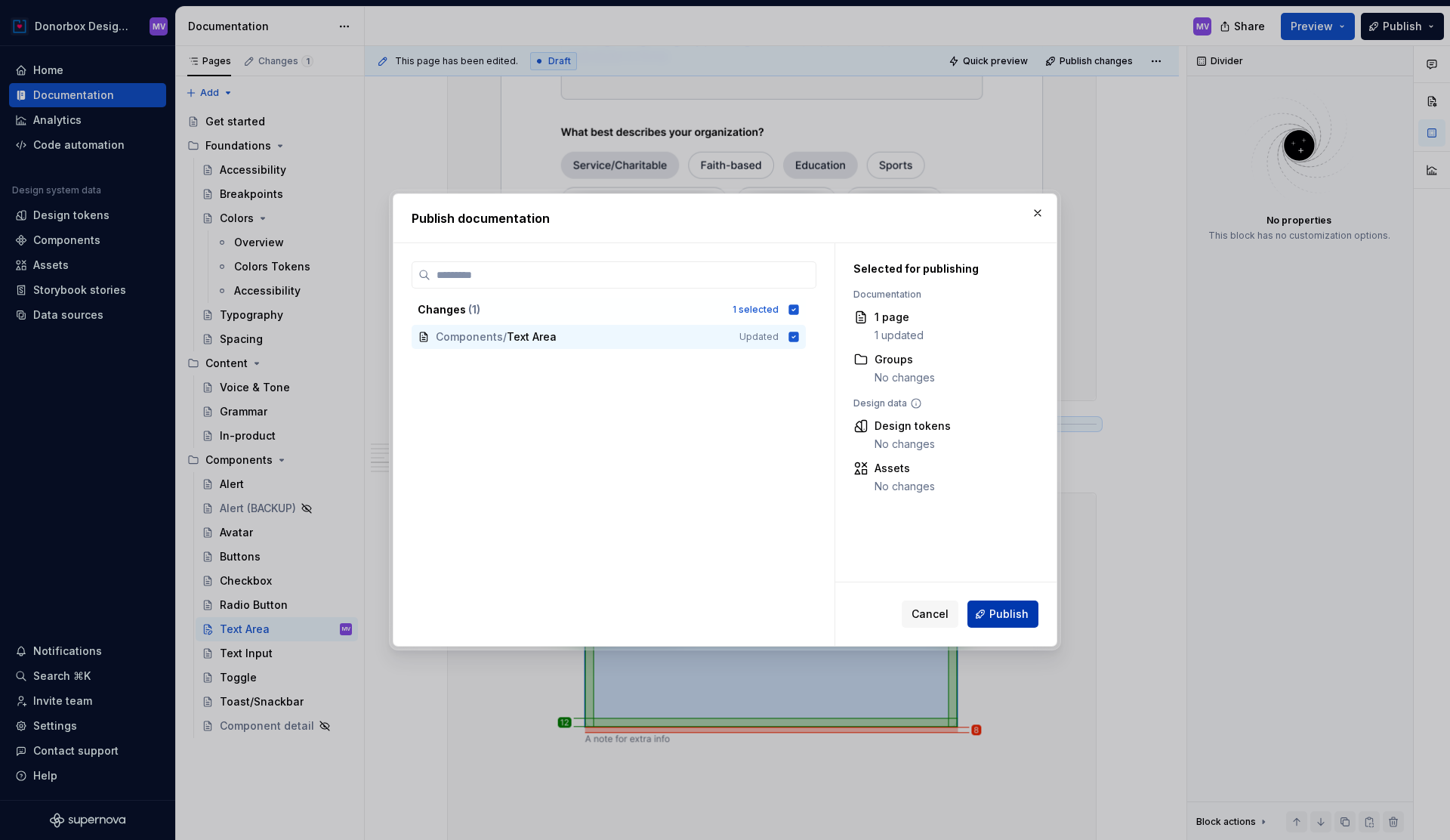
click at [1011, 611] on span "Publish" at bounding box center [1008, 614] width 39 height 15
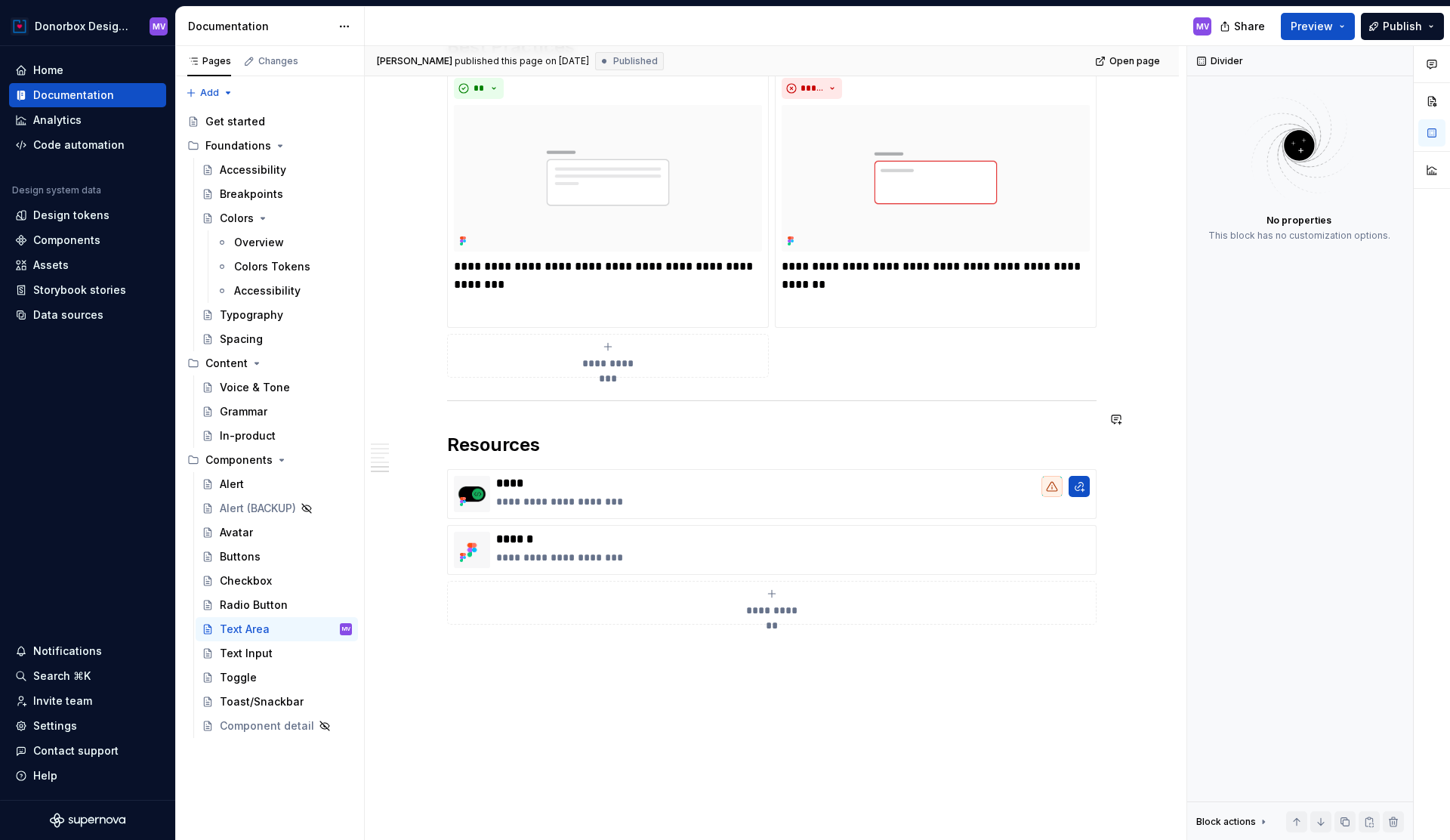
scroll to position [3570, 0]
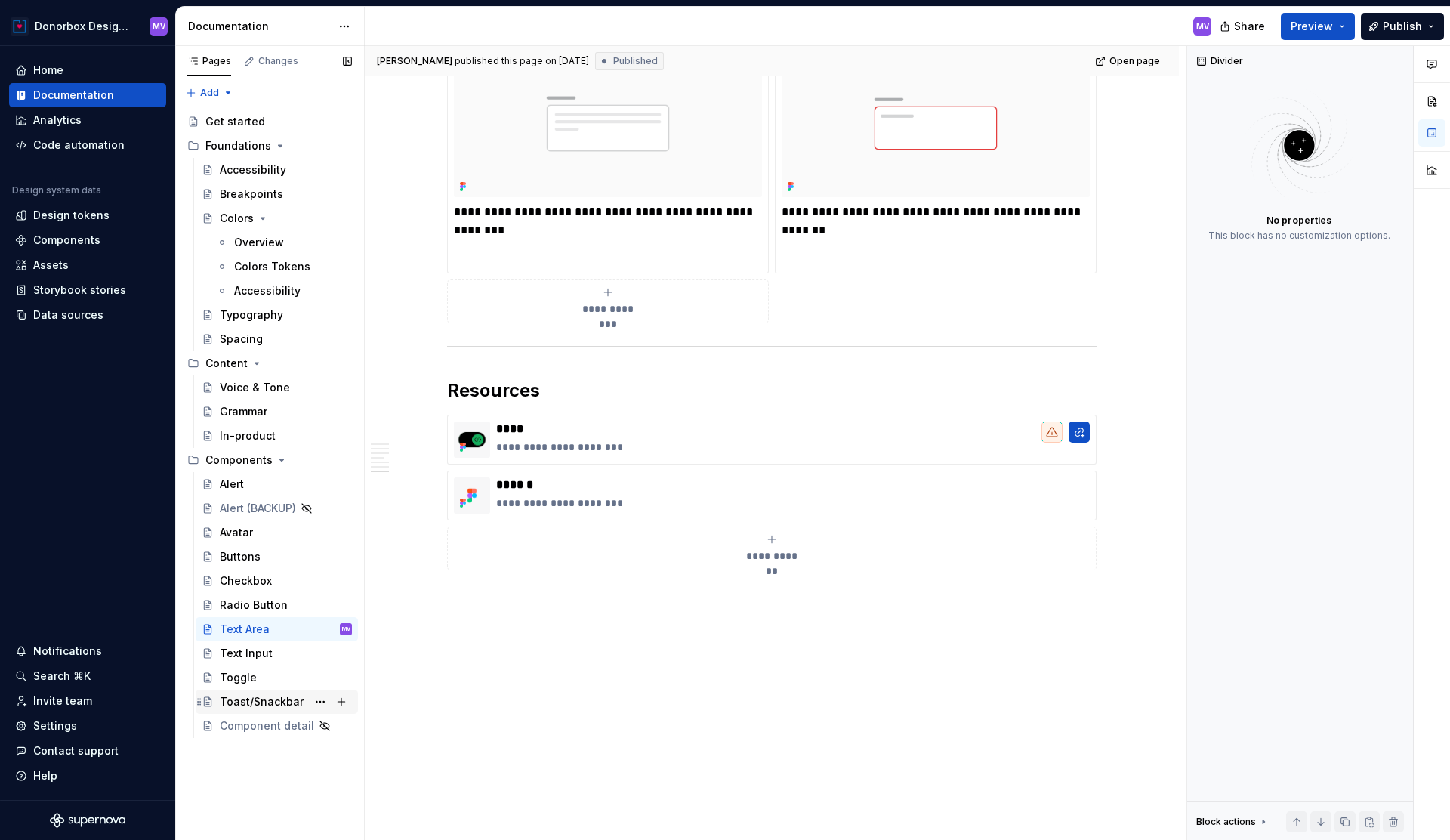
click at [272, 700] on div "Toast/Snackbar" at bounding box center [261, 702] width 84 height 15
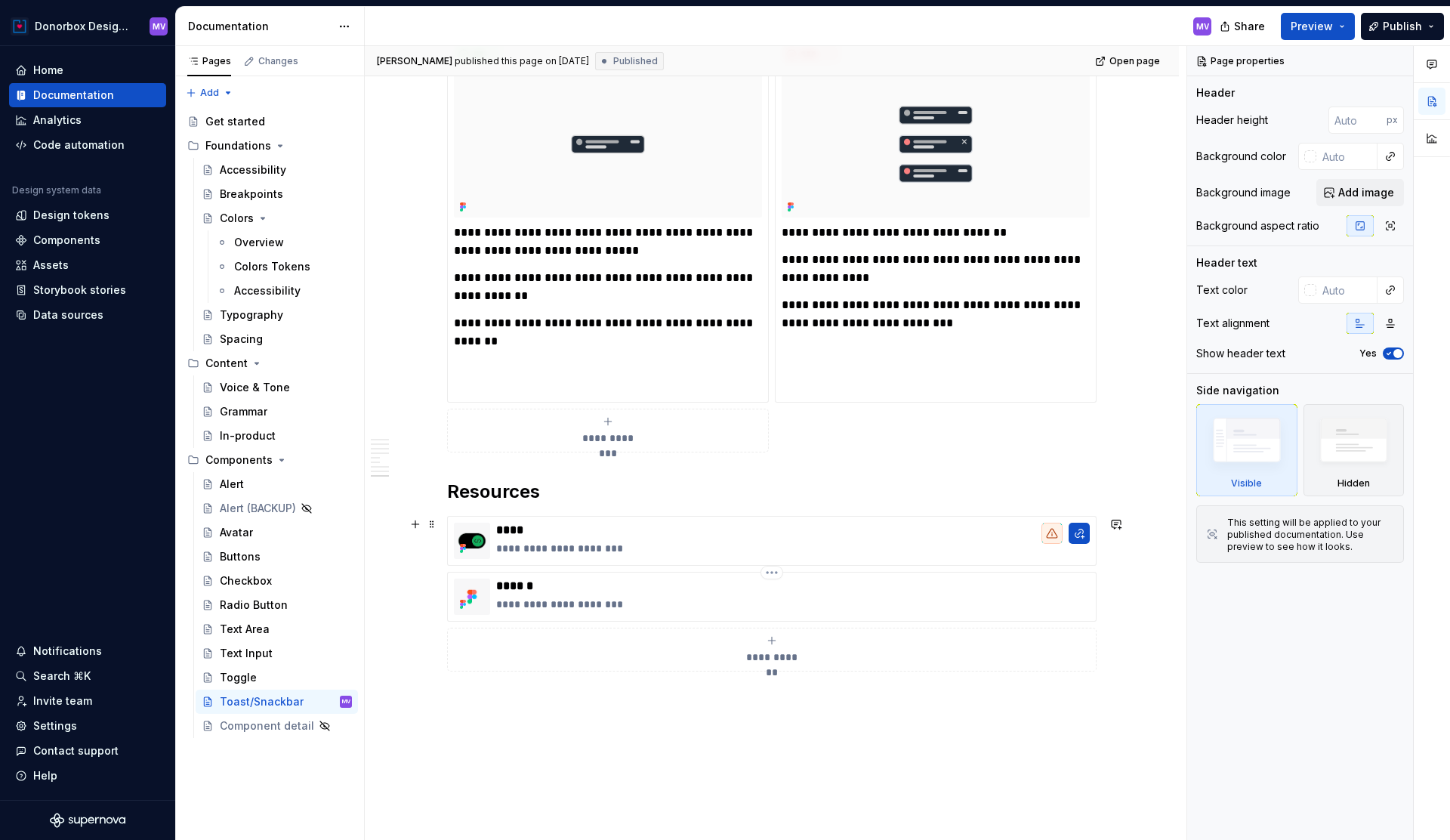
scroll to position [3900, 0]
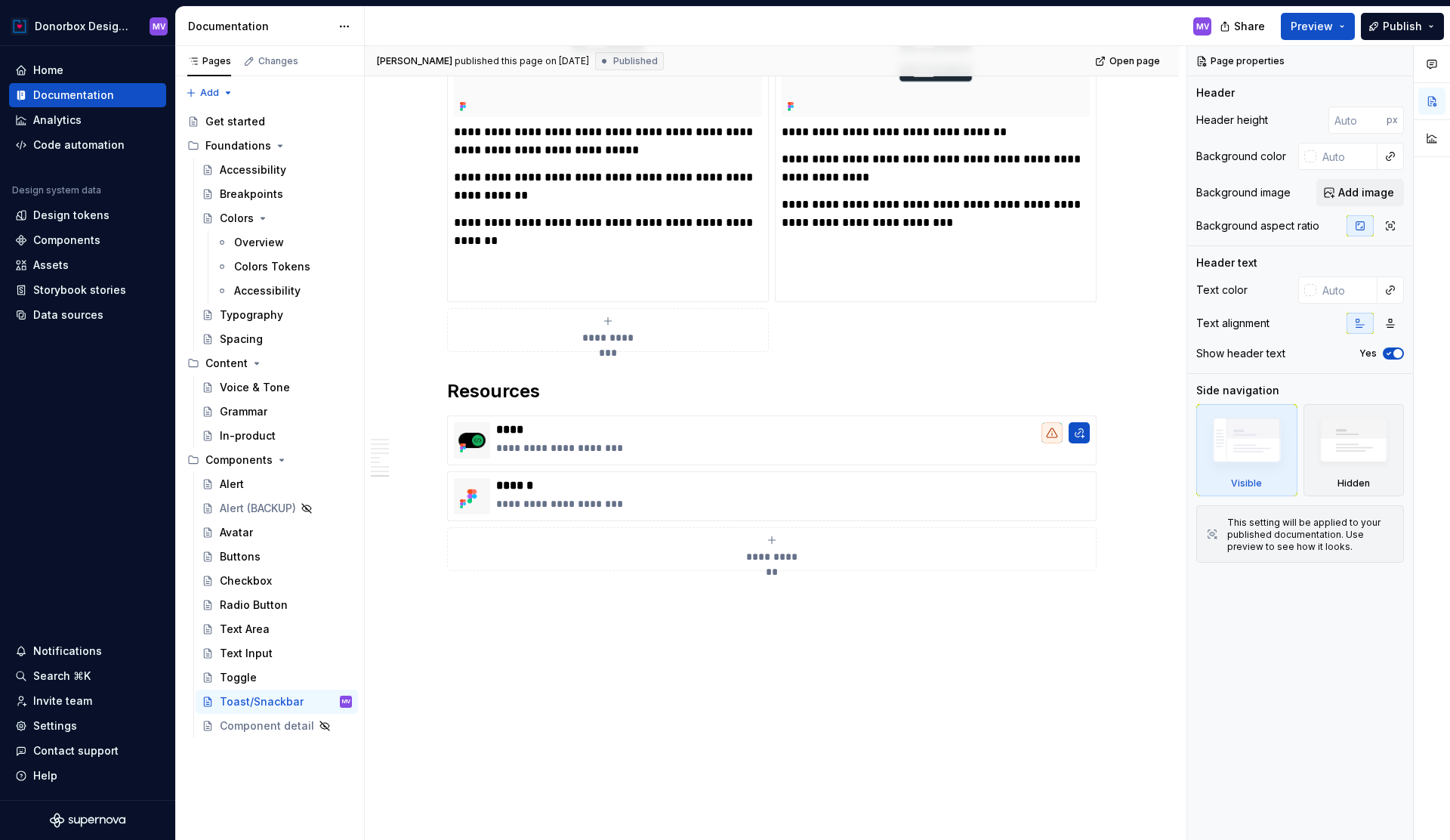
type textarea "*"
